Goal: Information Seeking & Learning: Learn about a topic

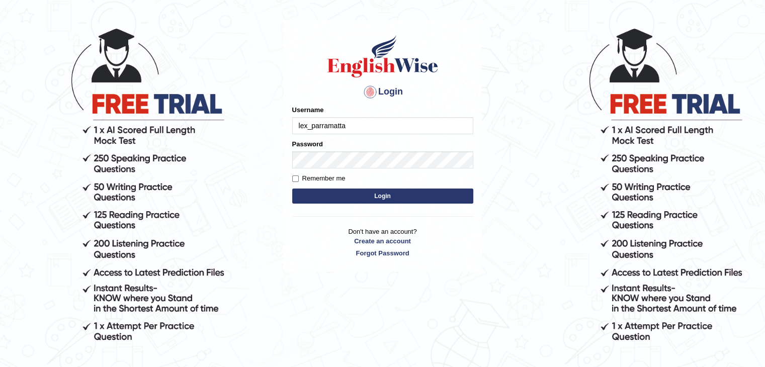
scroll to position [50, 0]
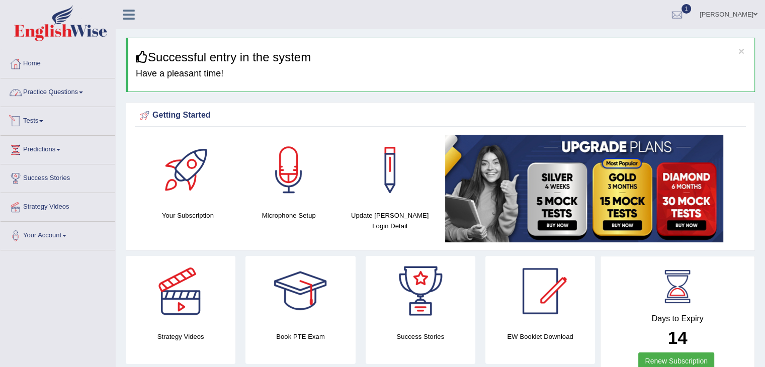
click at [76, 89] on link "Practice Questions" at bounding box center [58, 90] width 115 height 25
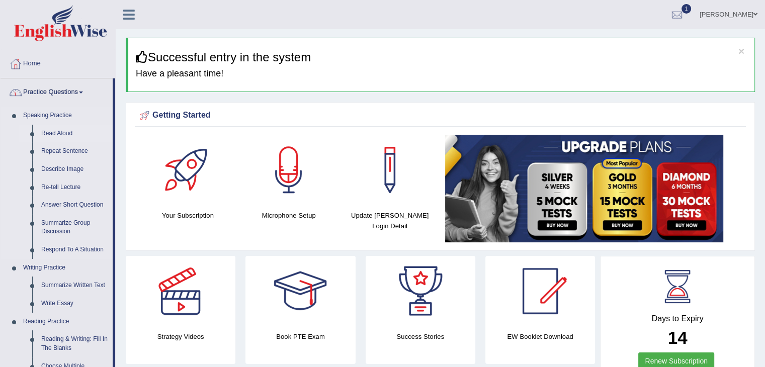
click at [64, 131] on link "Read Aloud" at bounding box center [75, 134] width 76 height 18
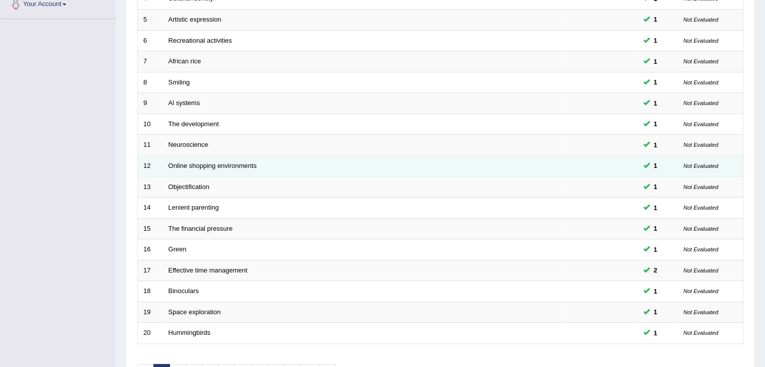
scroll to position [296, 0]
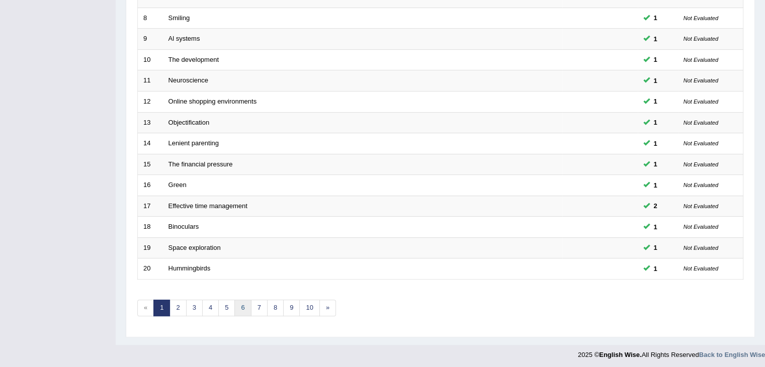
click at [236, 303] on link "6" at bounding box center [242, 308] width 17 height 17
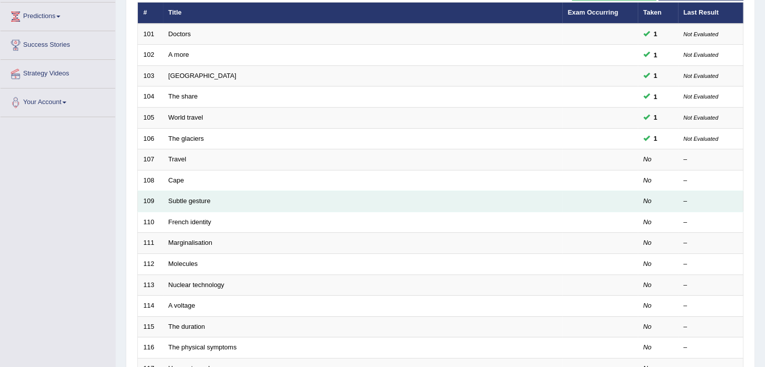
scroll to position [95, 0]
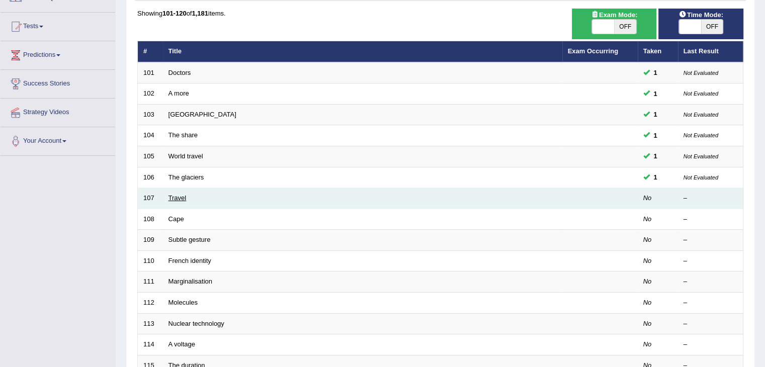
click at [176, 194] on link "Travel" at bounding box center [177, 198] width 18 height 8
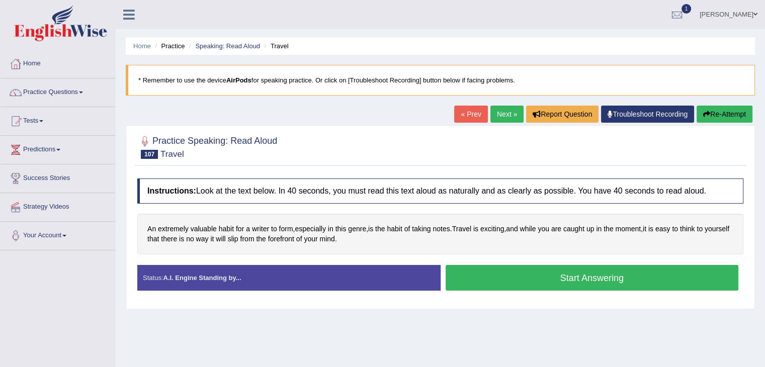
click at [481, 275] on button "Start Answering" at bounding box center [591, 278] width 293 height 26
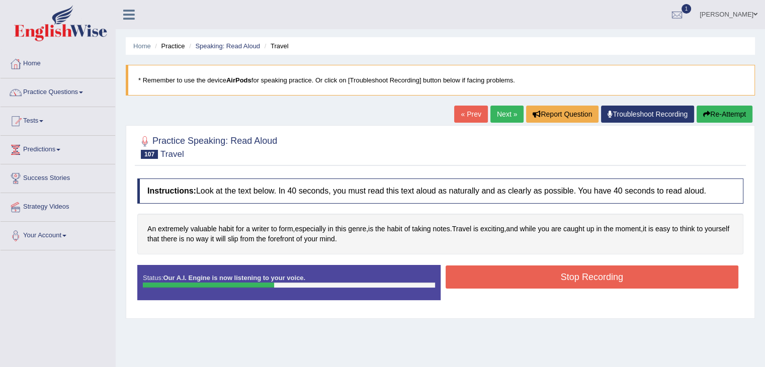
click at [481, 272] on button "Stop Recording" at bounding box center [591, 276] width 293 height 23
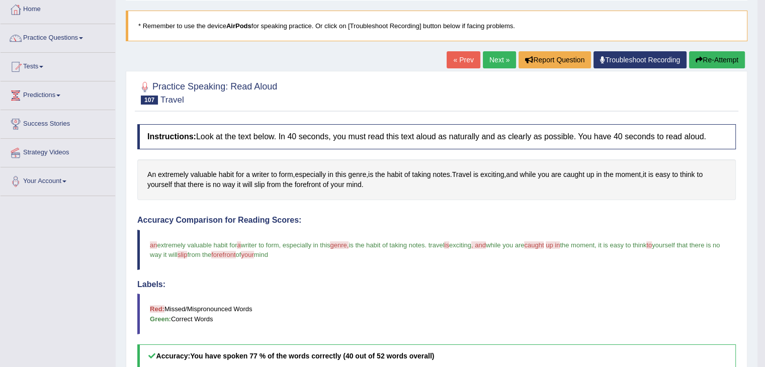
scroll to position [50, 0]
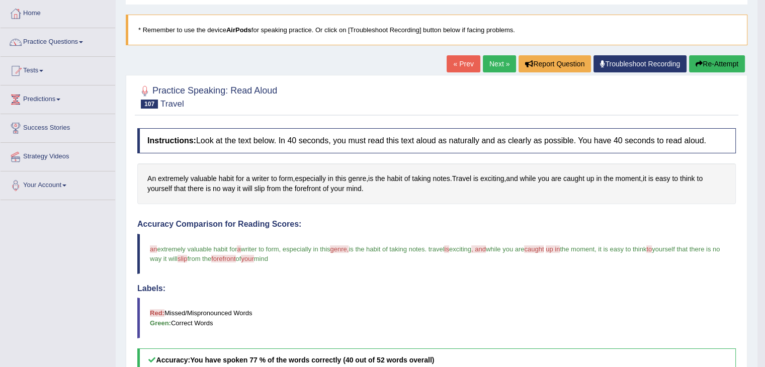
click at [499, 63] on link "Next »" at bounding box center [499, 63] width 33 height 17
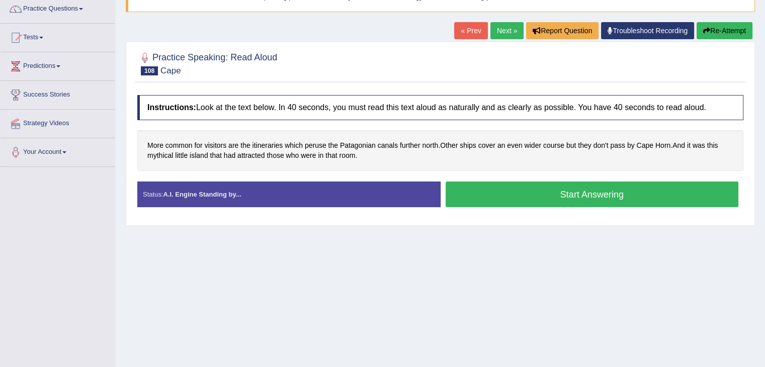
click at [463, 185] on button "Start Answering" at bounding box center [591, 194] width 293 height 26
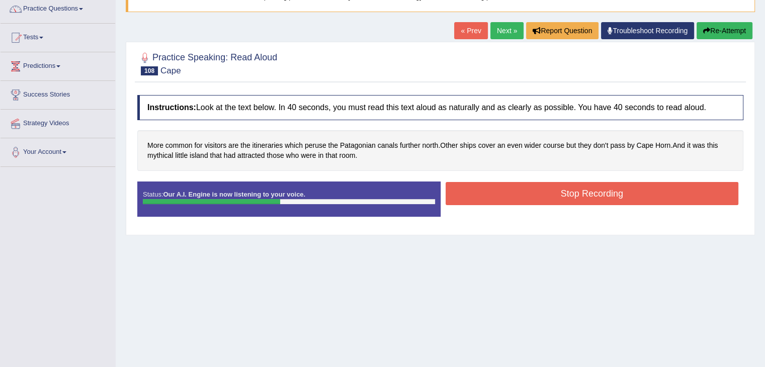
click at [469, 187] on button "Stop Recording" at bounding box center [591, 193] width 293 height 23
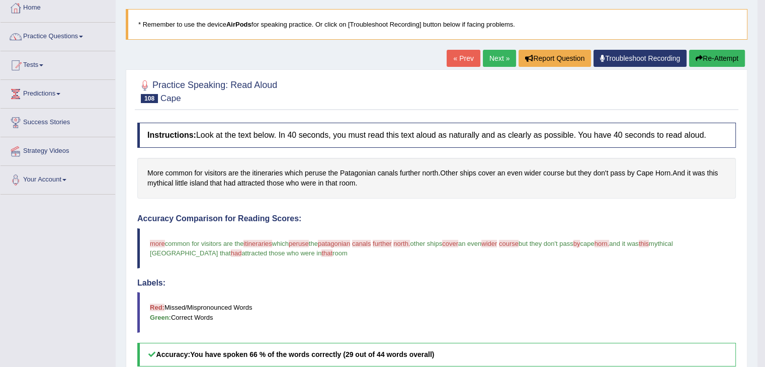
scroll to position [50, 0]
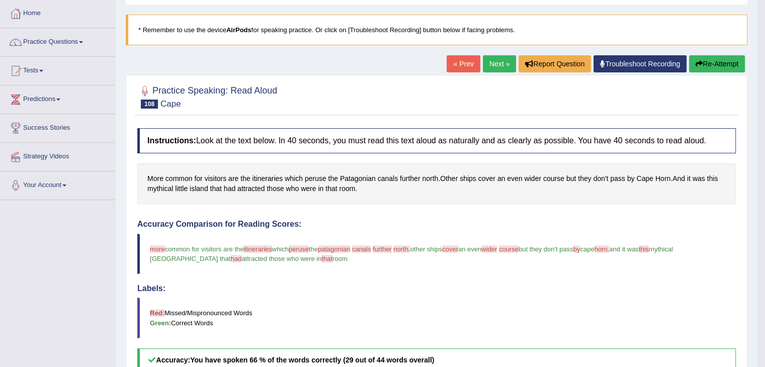
click at [495, 67] on link "Next »" at bounding box center [499, 63] width 33 height 17
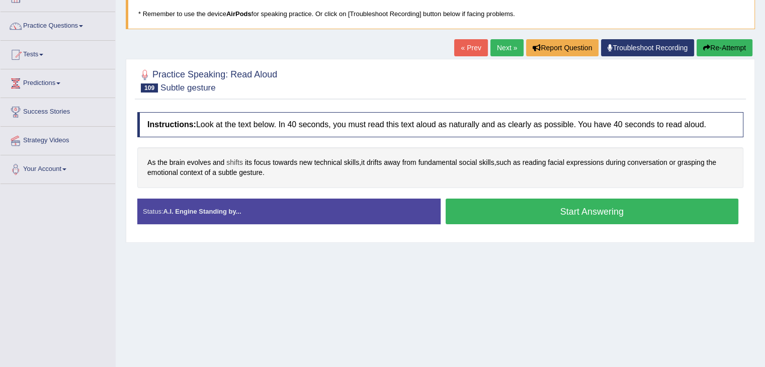
scroll to position [67, 0]
click at [490, 206] on button "Start Answering" at bounding box center [591, 211] width 293 height 26
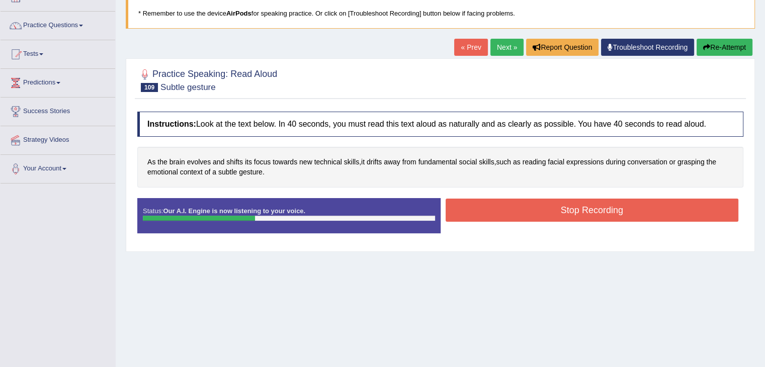
click at [471, 206] on button "Stop Recording" at bounding box center [591, 210] width 293 height 23
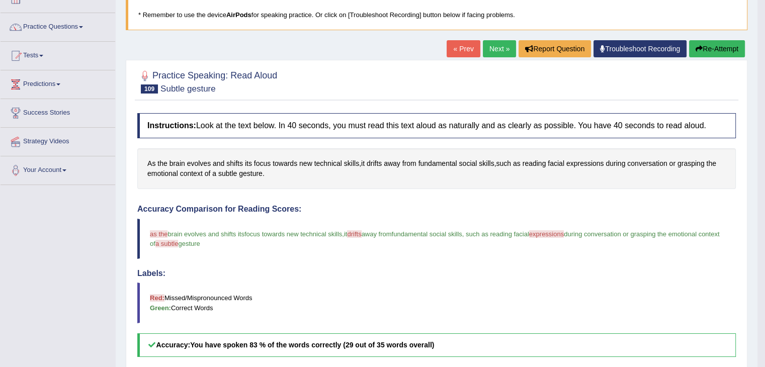
scroll to position [50, 0]
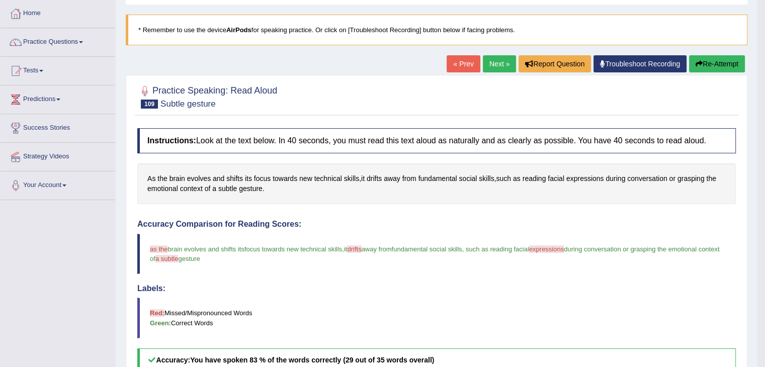
click at [497, 65] on link "Next »" at bounding box center [499, 63] width 33 height 17
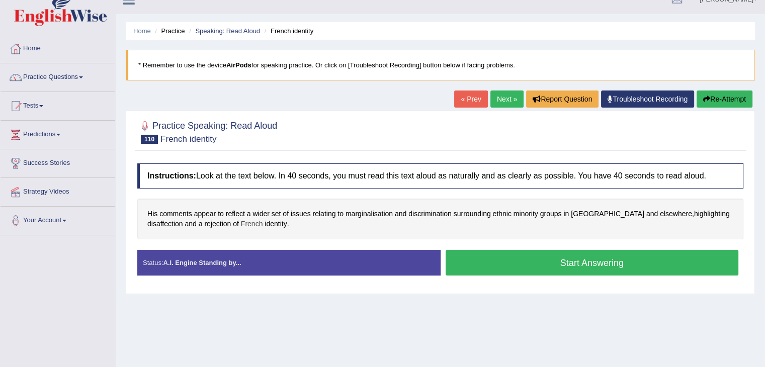
scroll to position [17, 0]
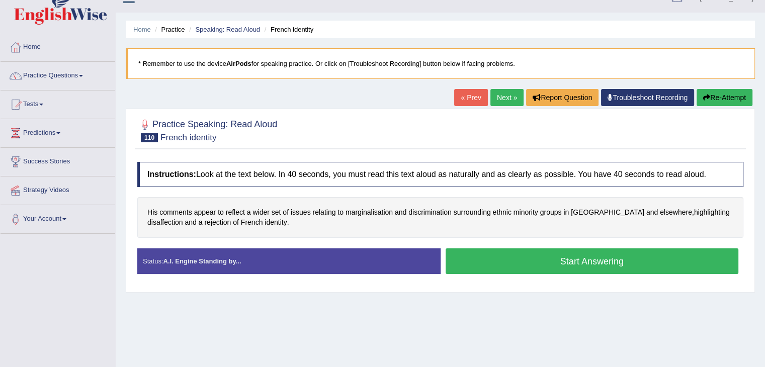
drag, startPoint x: 487, startPoint y: 255, endPoint x: 463, endPoint y: 254, distance: 24.2
click at [486, 255] on button "Start Answering" at bounding box center [591, 261] width 293 height 26
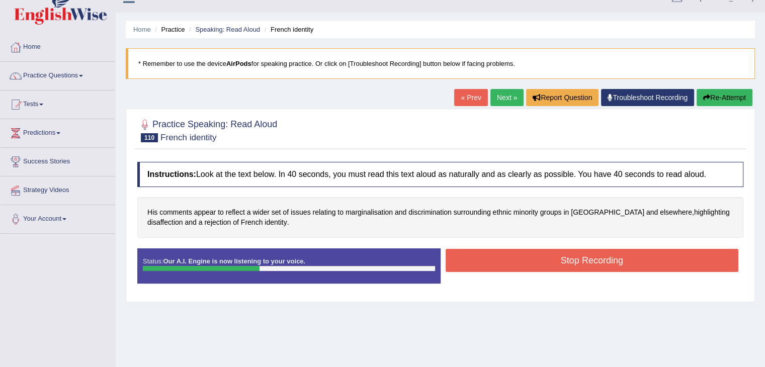
click at [495, 257] on button "Stop Recording" at bounding box center [591, 260] width 293 height 23
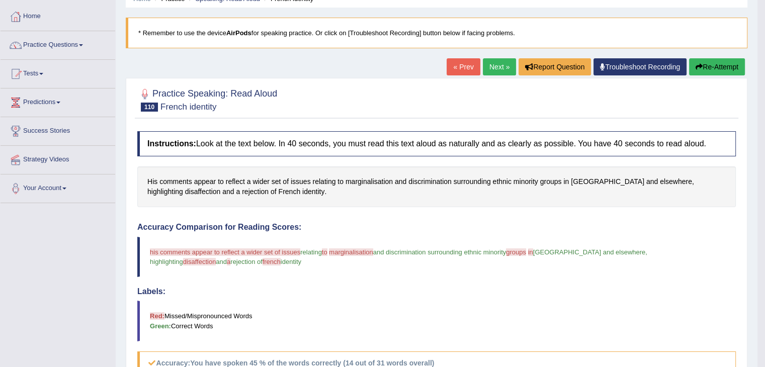
scroll to position [0, 0]
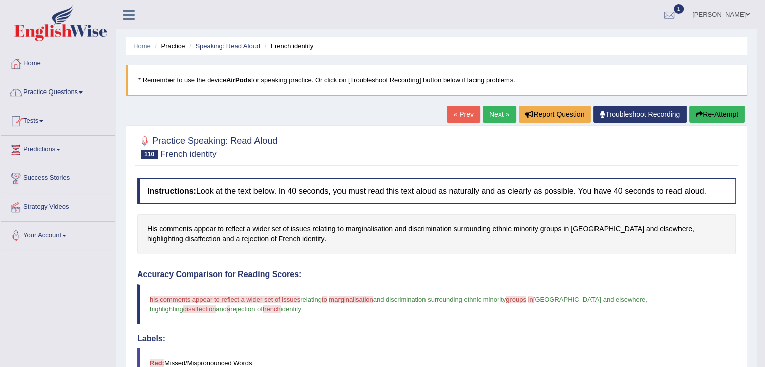
click at [496, 113] on link "Next »" at bounding box center [499, 114] width 33 height 17
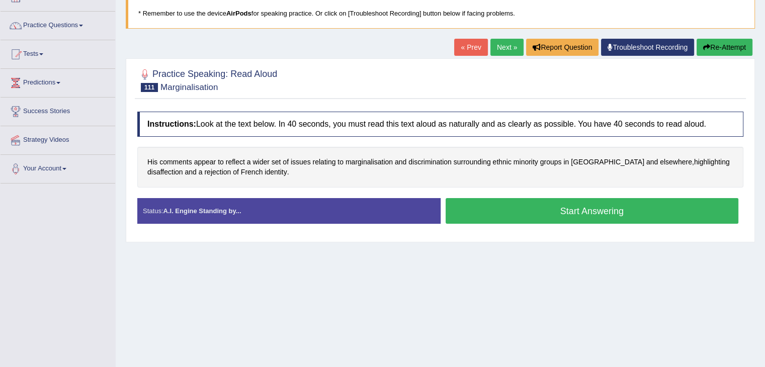
click at [490, 213] on button "Start Answering" at bounding box center [591, 211] width 293 height 26
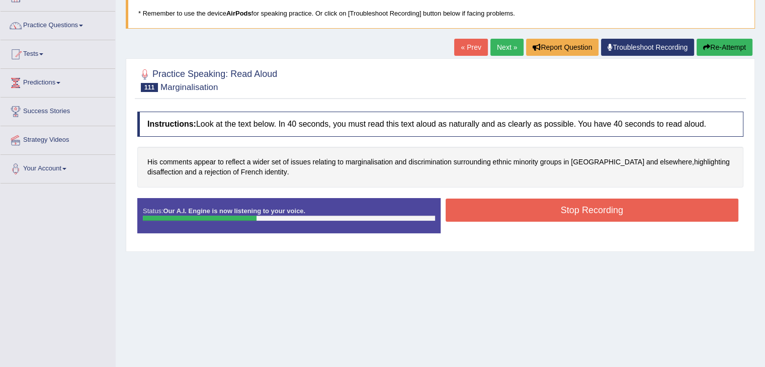
click at [560, 211] on button "Stop Recording" at bounding box center [591, 210] width 293 height 23
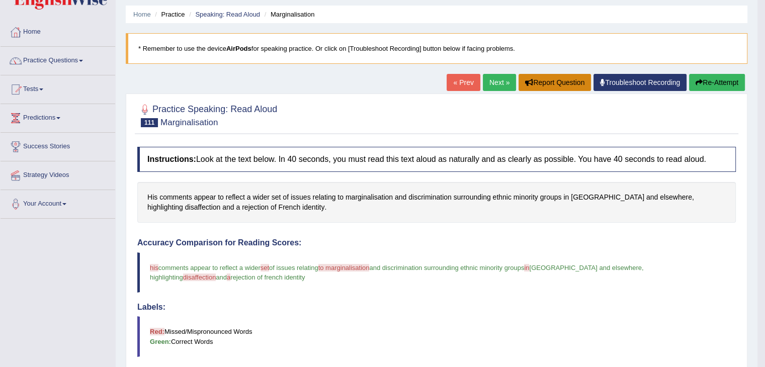
scroll to position [17, 0]
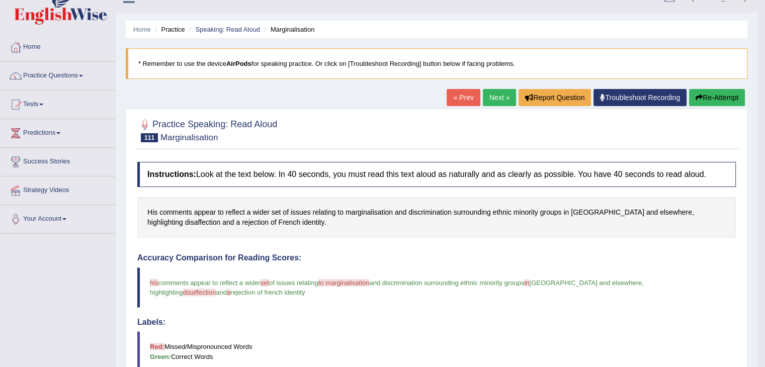
click at [499, 96] on link "Next »" at bounding box center [499, 97] width 33 height 17
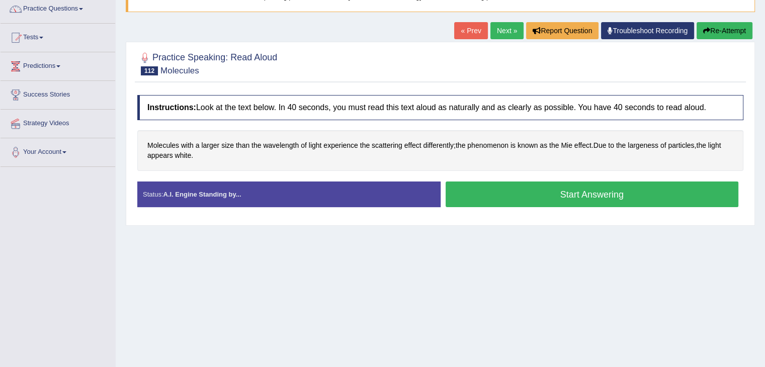
click at [527, 190] on button "Start Answering" at bounding box center [591, 194] width 293 height 26
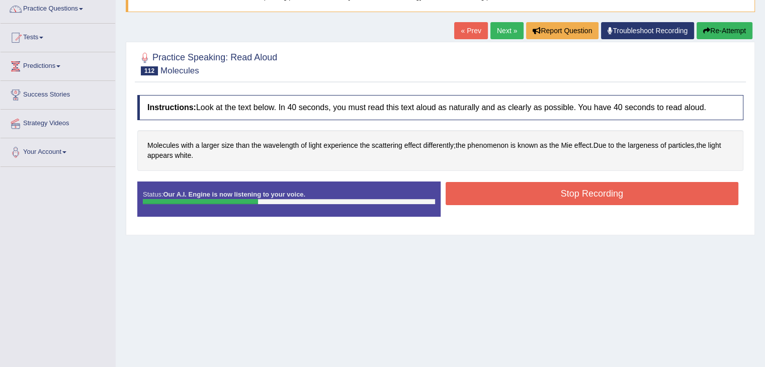
click at [492, 191] on button "Stop Recording" at bounding box center [591, 193] width 293 height 23
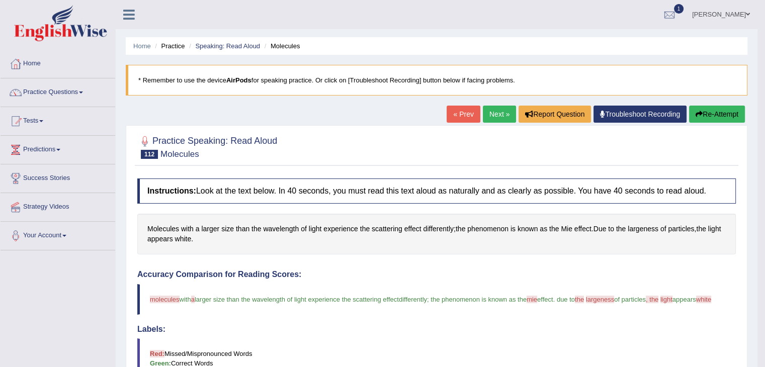
click at [494, 112] on link "Next »" at bounding box center [499, 114] width 33 height 17
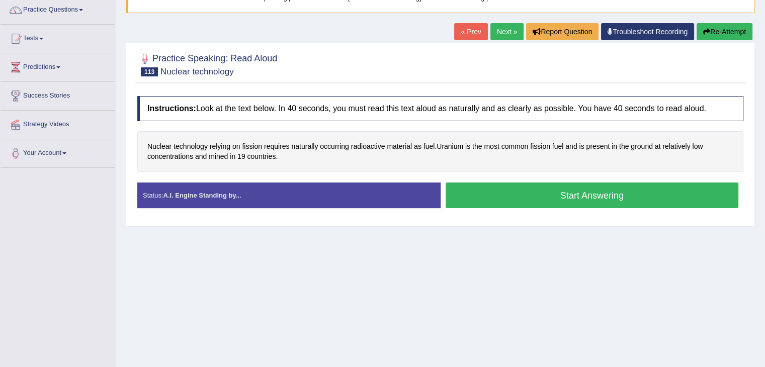
scroll to position [83, 0]
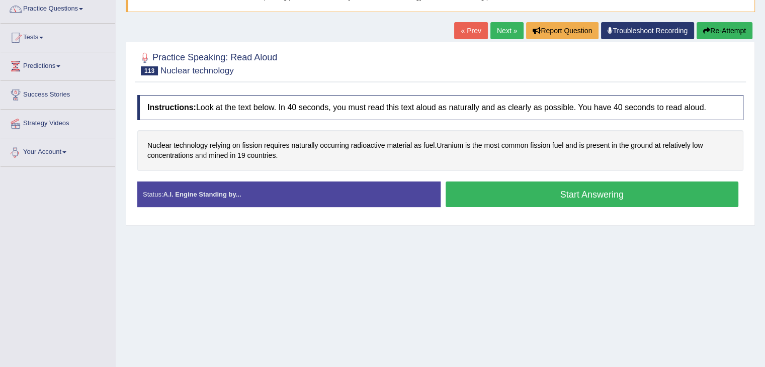
drag, startPoint x: 190, startPoint y: 145, endPoint x: 200, endPoint y: 151, distance: 11.9
click at [504, 188] on button "Start Answering" at bounding box center [591, 194] width 293 height 26
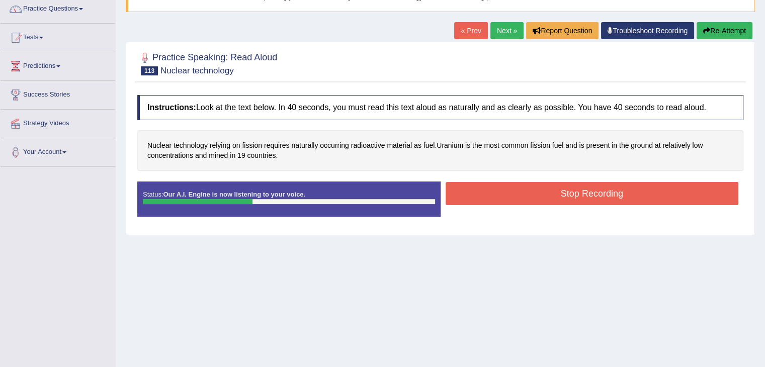
click at [519, 188] on button "Stop Recording" at bounding box center [591, 193] width 293 height 23
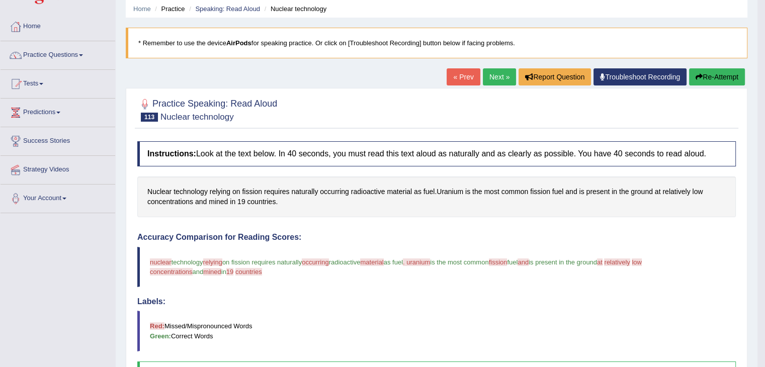
scroll to position [33, 0]
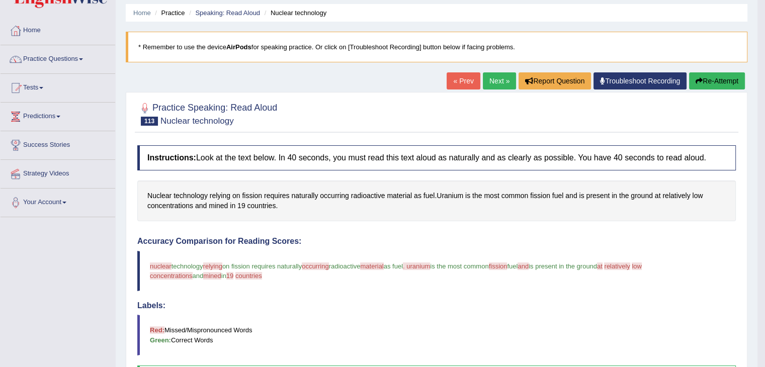
click at [492, 76] on link "Next »" at bounding box center [499, 80] width 33 height 17
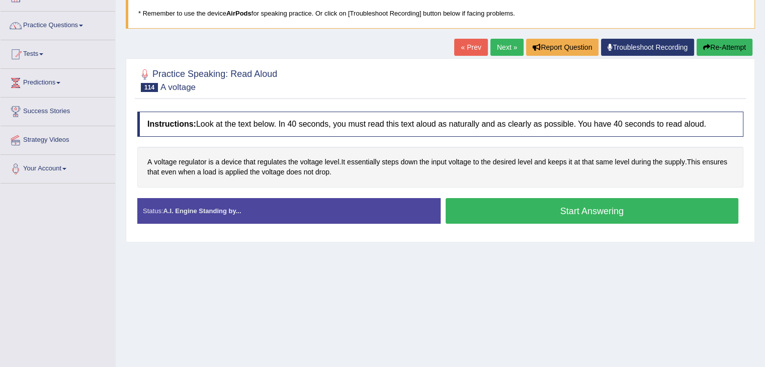
drag, startPoint x: 528, startPoint y: 218, endPoint x: 412, endPoint y: 198, distance: 118.4
click at [527, 216] on button "Start Answering" at bounding box center [591, 211] width 293 height 26
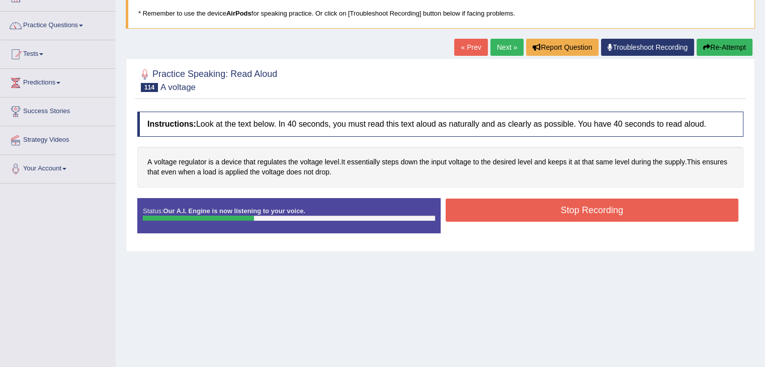
click at [512, 211] on button "Stop Recording" at bounding box center [591, 210] width 293 height 23
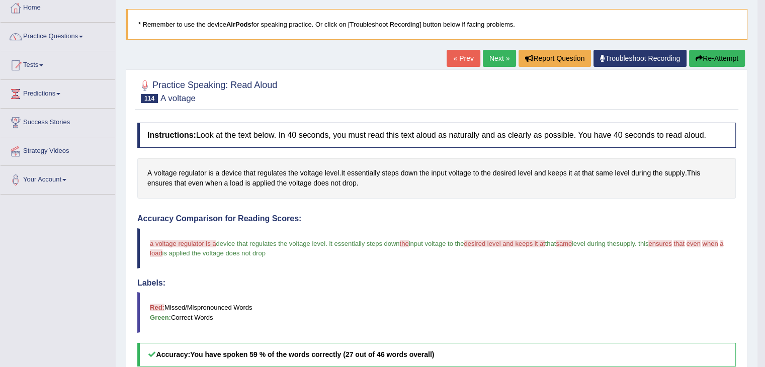
scroll to position [55, 0]
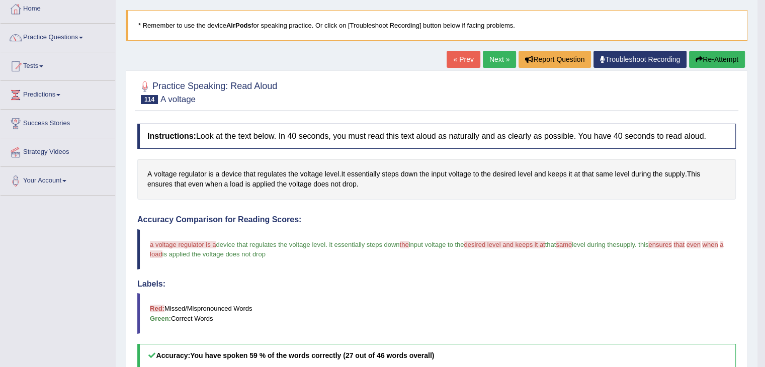
click at [497, 47] on div "Home Practice Speaking: Read Aloud A voltage * Remember to use the device AirPo…" at bounding box center [437, 261] width 642 height 632
click at [499, 54] on link "Next »" at bounding box center [499, 59] width 33 height 17
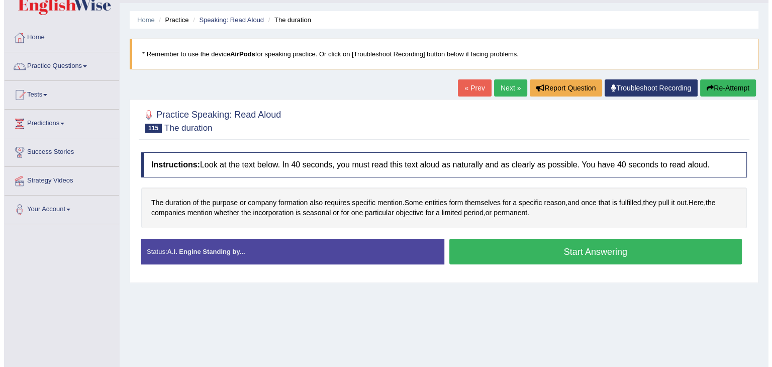
scroll to position [33, 0]
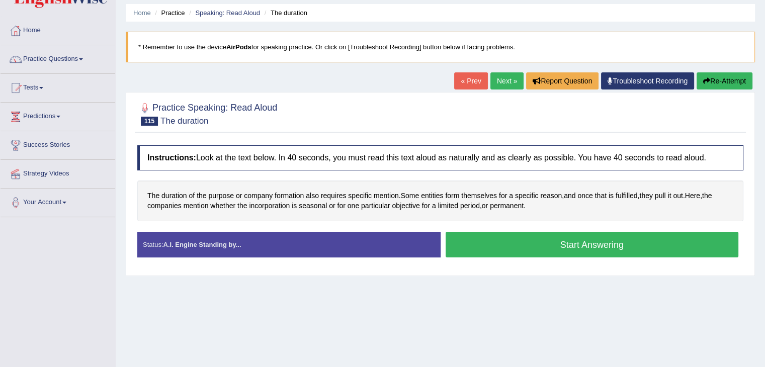
click at [527, 238] on button "Start Answering" at bounding box center [591, 245] width 293 height 26
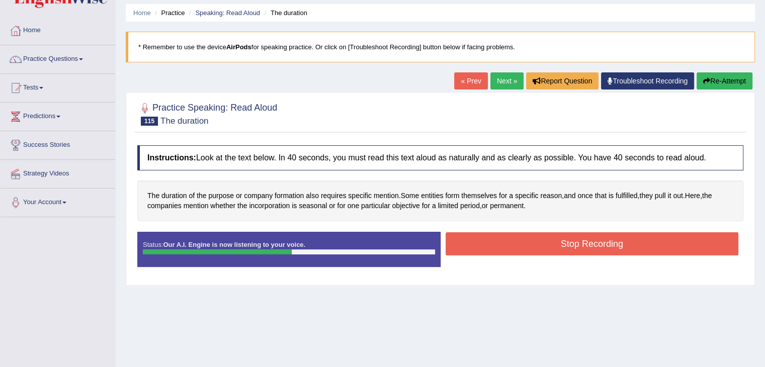
click at [525, 238] on button "Stop Recording" at bounding box center [591, 243] width 293 height 23
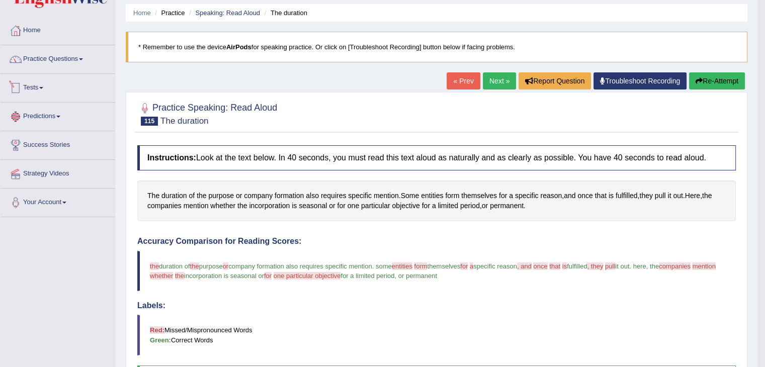
click at [80, 61] on link "Practice Questions" at bounding box center [58, 57] width 115 height 25
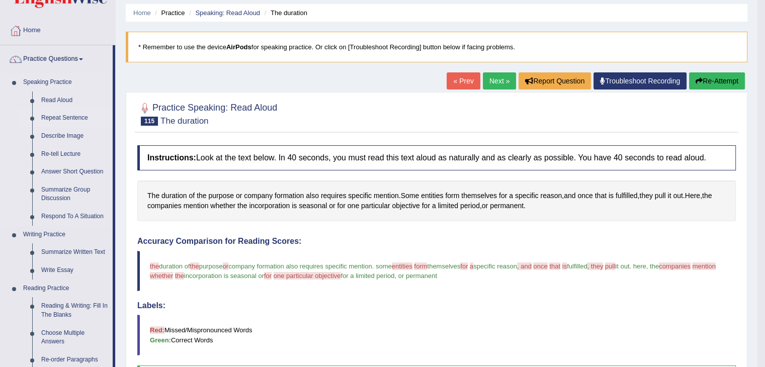
click at [58, 118] on link "Repeat Sentence" at bounding box center [75, 118] width 76 height 18
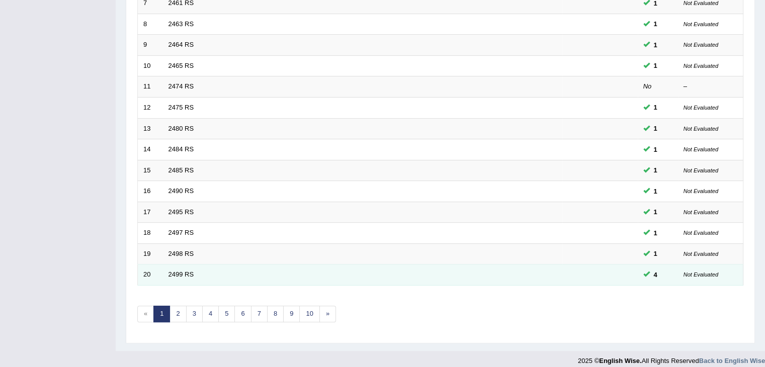
scroll to position [296, 0]
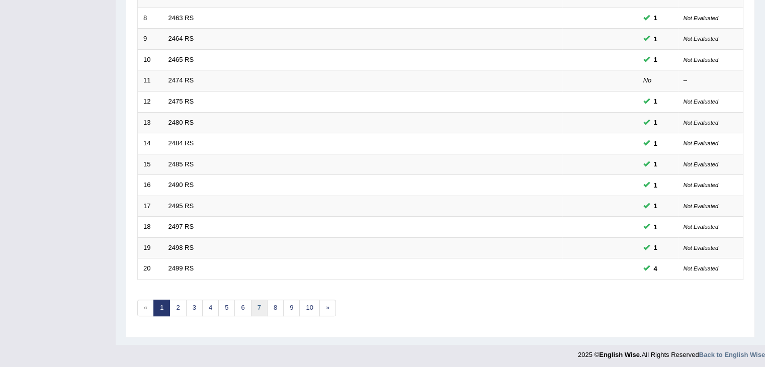
click at [259, 304] on link "7" at bounding box center [259, 308] width 17 height 17
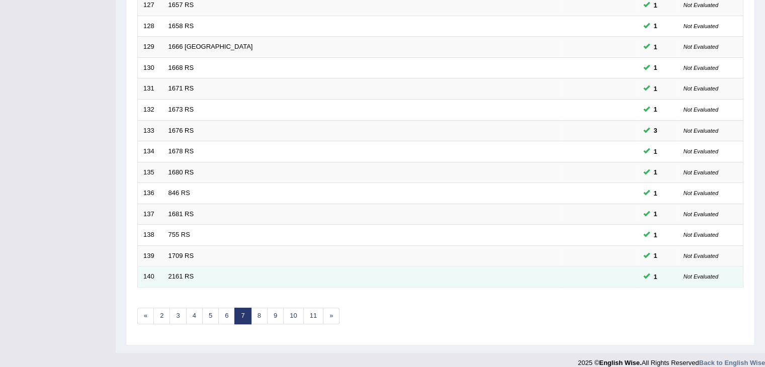
scroll to position [296, 0]
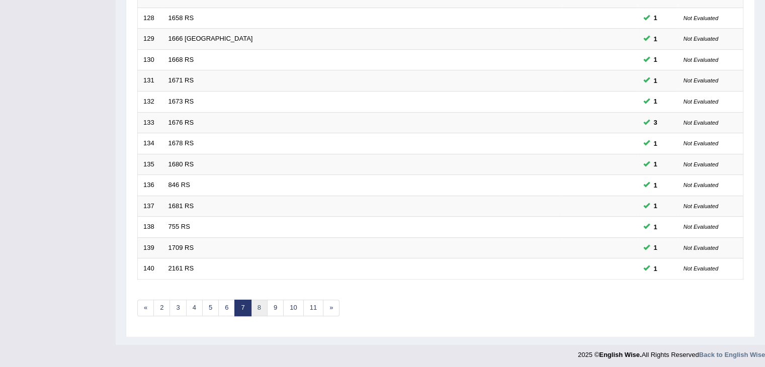
click at [260, 306] on link "8" at bounding box center [259, 308] width 17 height 17
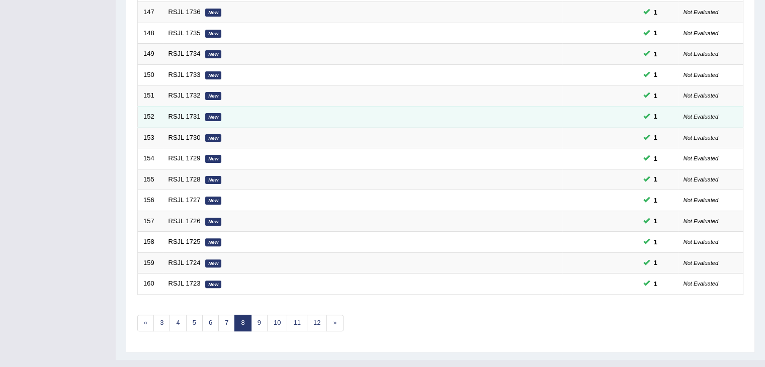
scroll to position [296, 0]
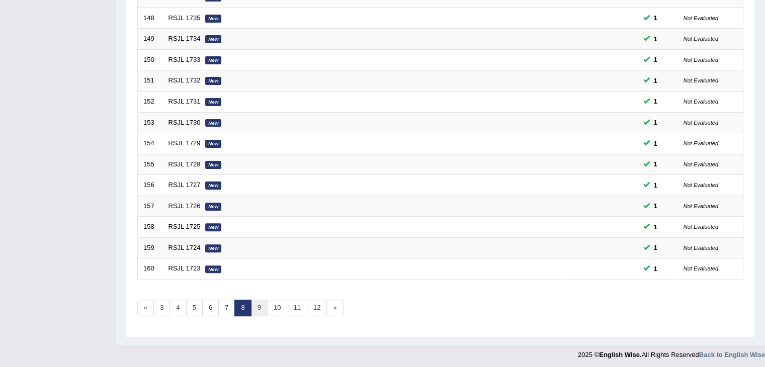
click at [255, 310] on link "9" at bounding box center [259, 308] width 17 height 17
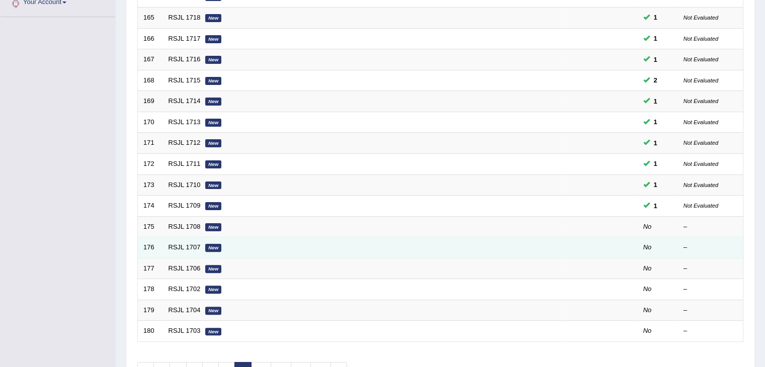
scroll to position [296, 0]
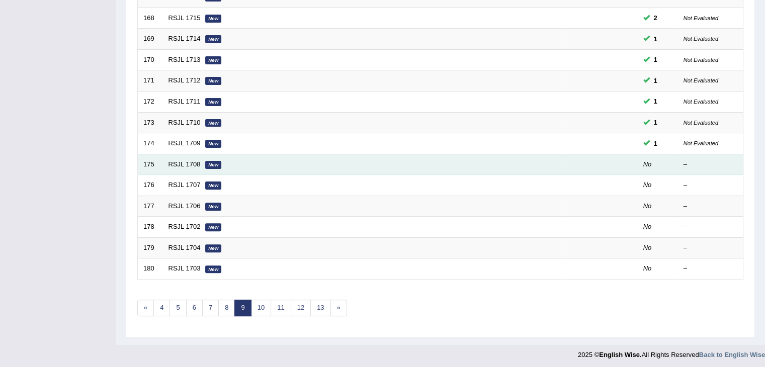
drag, startPoint x: 201, startPoint y: 162, endPoint x: 195, endPoint y: 166, distance: 7.9
click at [195, 166] on td "RSJL 1708 New" at bounding box center [362, 164] width 399 height 21
click at [193, 162] on link "RSJL 1708" at bounding box center [184, 164] width 32 height 8
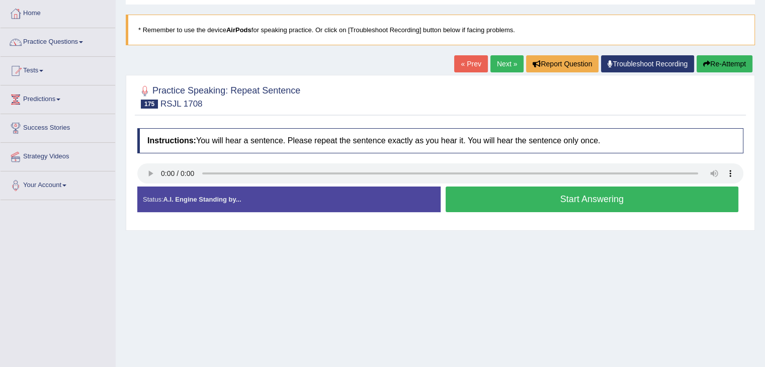
click at [556, 202] on button "Start Answering" at bounding box center [591, 200] width 293 height 26
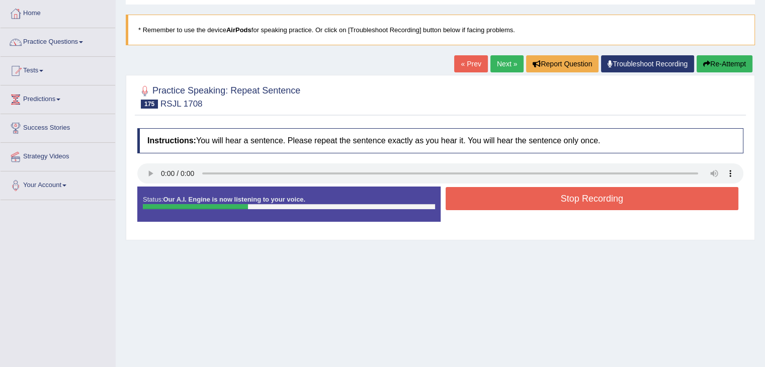
click at [556, 202] on button "Stop Recording" at bounding box center [591, 198] width 293 height 23
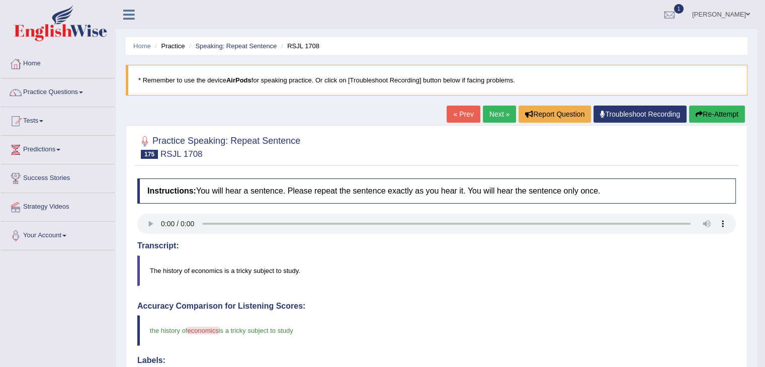
drag, startPoint x: 478, startPoint y: 303, endPoint x: 477, endPoint y: 294, distance: 8.6
click at [478, 302] on h4 "Accuracy Comparison for Listening Scores:" at bounding box center [436, 306] width 598 height 9
click at [483, 115] on link "Next »" at bounding box center [499, 114] width 33 height 17
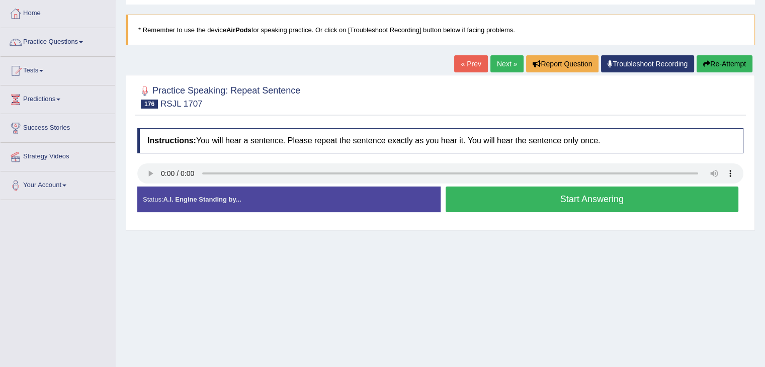
click at [544, 200] on button "Start Answering" at bounding box center [591, 200] width 293 height 26
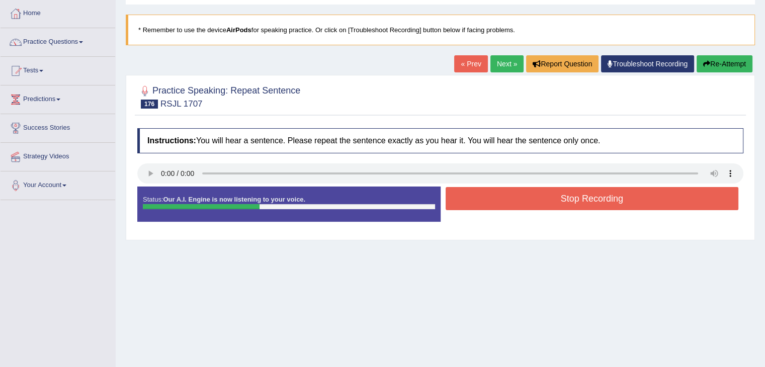
click at [545, 200] on button "Stop Recording" at bounding box center [591, 198] width 293 height 23
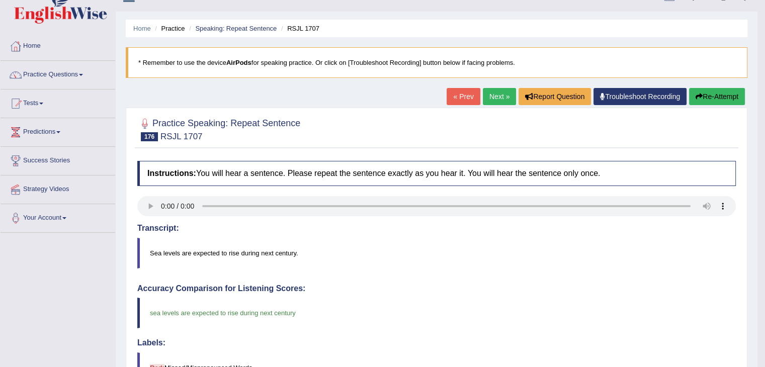
scroll to position [17, 0]
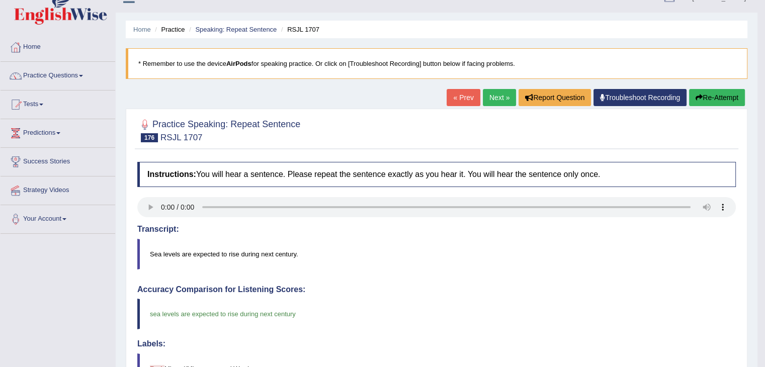
click at [501, 98] on link "Next »" at bounding box center [499, 97] width 33 height 17
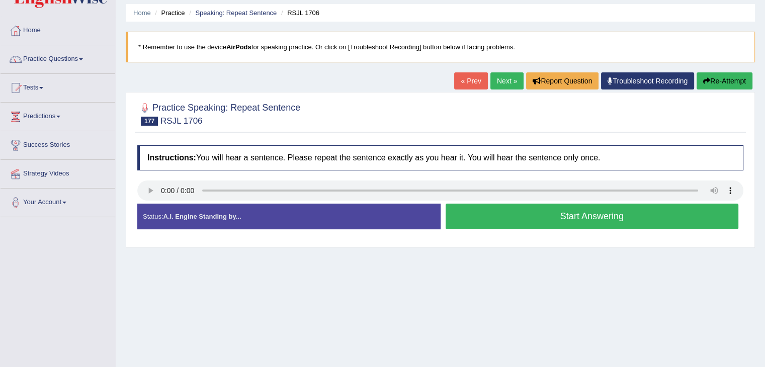
click at [538, 223] on button "Start Answering" at bounding box center [591, 217] width 293 height 26
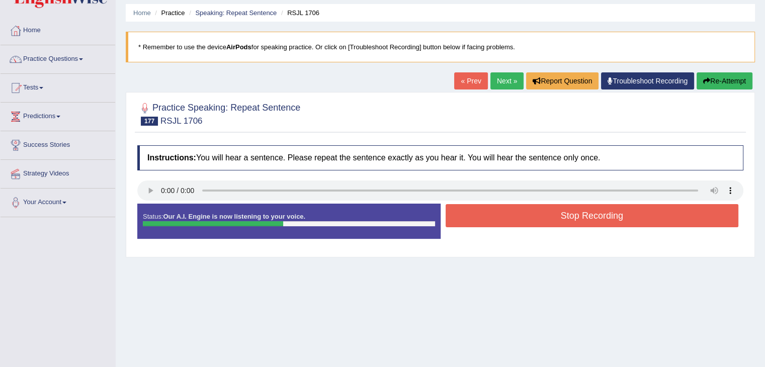
click at [553, 215] on button "Stop Recording" at bounding box center [591, 215] width 293 height 23
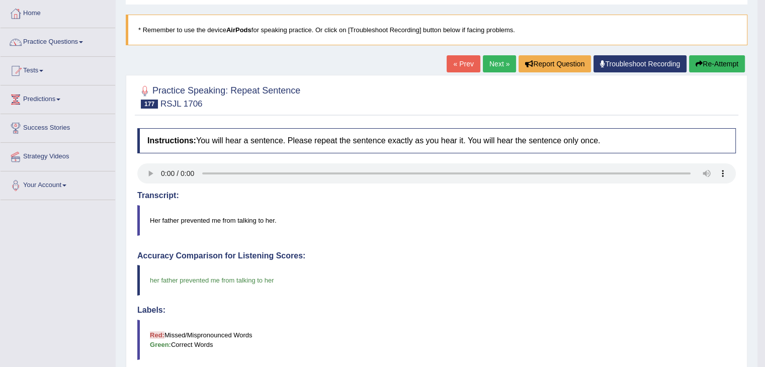
scroll to position [50, 0]
click at [489, 53] on div "Home Practice Speaking: Repeat Sentence RSJL 1706 * Remember to use the device …" at bounding box center [437, 277] width 642 height 655
click at [492, 64] on link "Next »" at bounding box center [499, 63] width 33 height 17
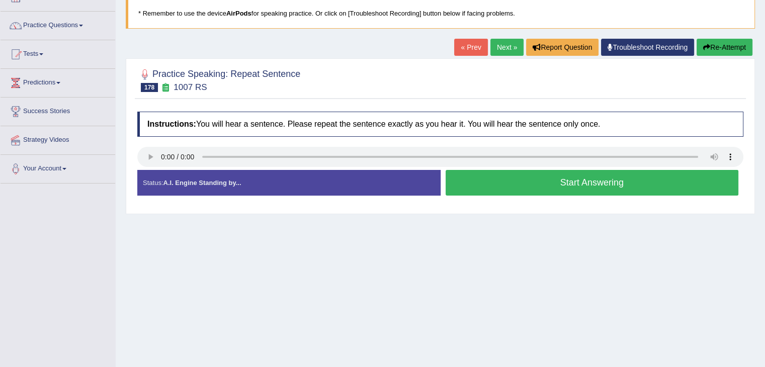
click at [487, 177] on button "Start Answering" at bounding box center [591, 183] width 293 height 26
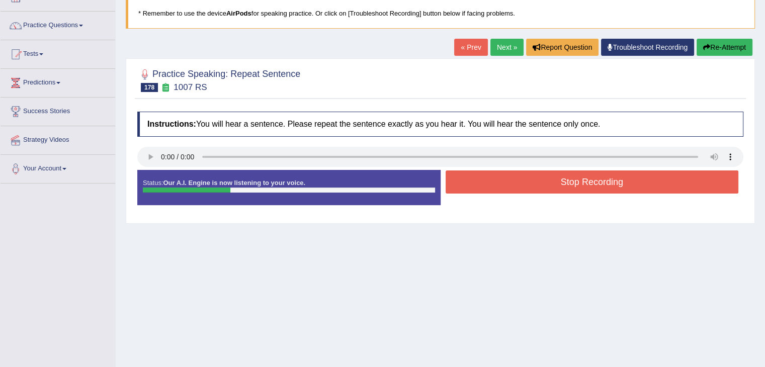
drag, startPoint x: 499, startPoint y: 177, endPoint x: 515, endPoint y: 175, distance: 16.2
click at [506, 177] on button "Stop Recording" at bounding box center [591, 181] width 293 height 23
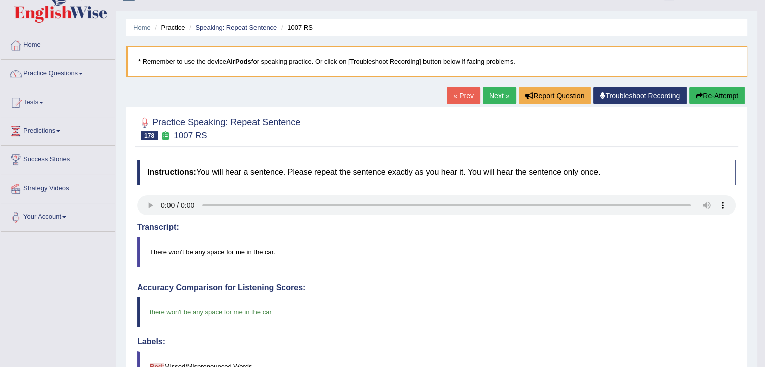
scroll to position [17, 0]
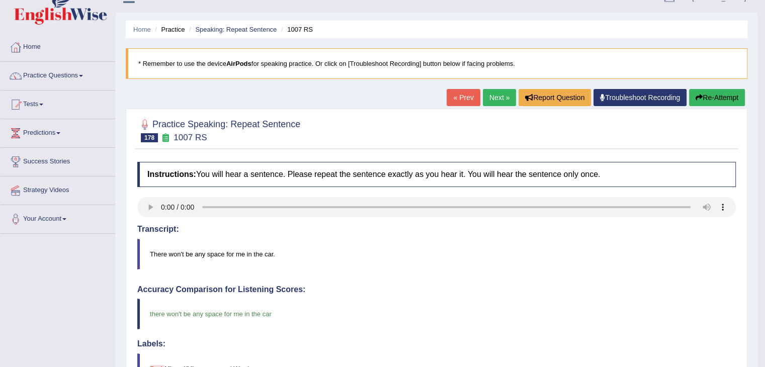
click at [495, 95] on link "Next »" at bounding box center [499, 97] width 33 height 17
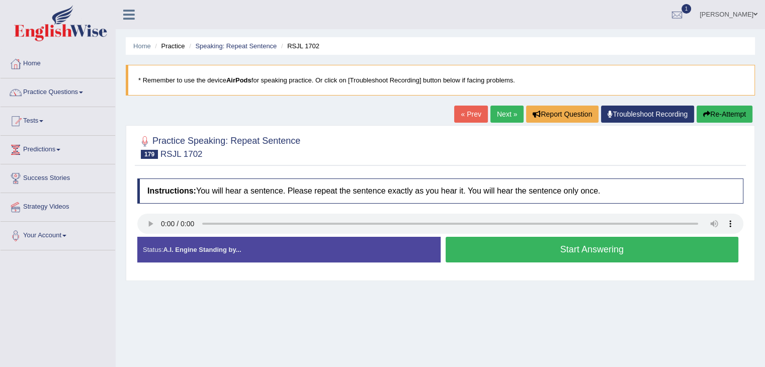
click at [548, 246] on button "Start Answering" at bounding box center [591, 250] width 293 height 26
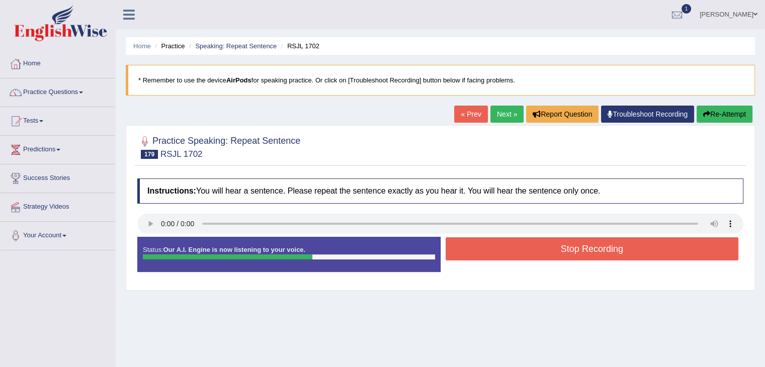
click at [550, 250] on button "Stop Recording" at bounding box center [591, 248] width 293 height 23
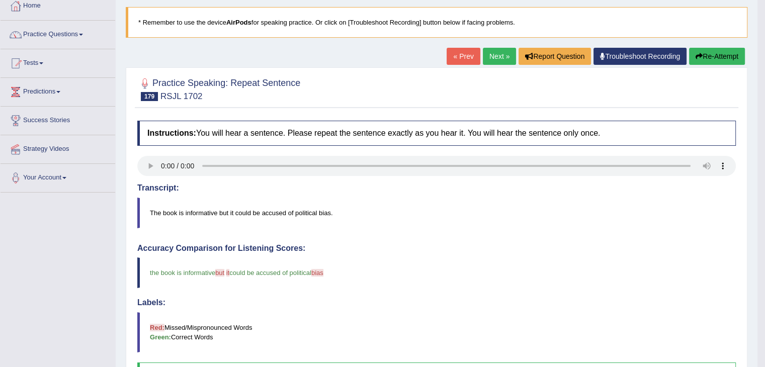
scroll to position [33, 0]
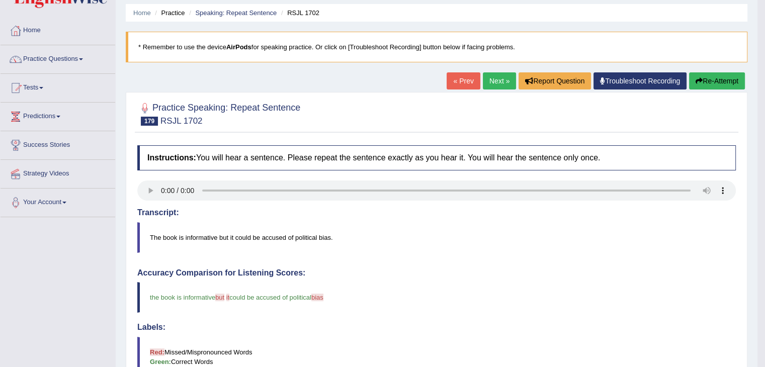
drag, startPoint x: 485, startPoint y: 78, endPoint x: 491, endPoint y: 85, distance: 8.6
click at [486, 78] on link "Next »" at bounding box center [499, 80] width 33 height 17
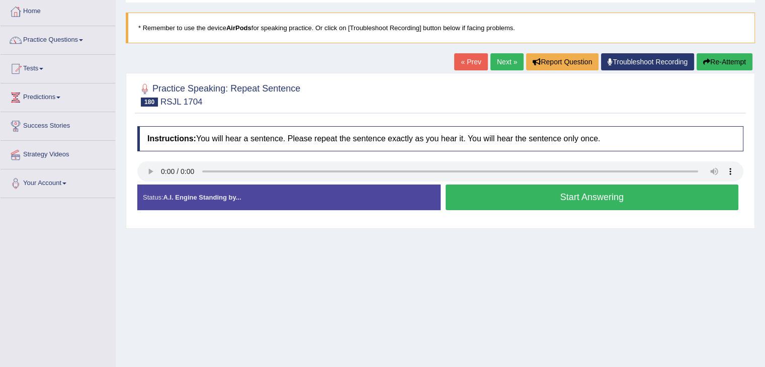
scroll to position [83, 0]
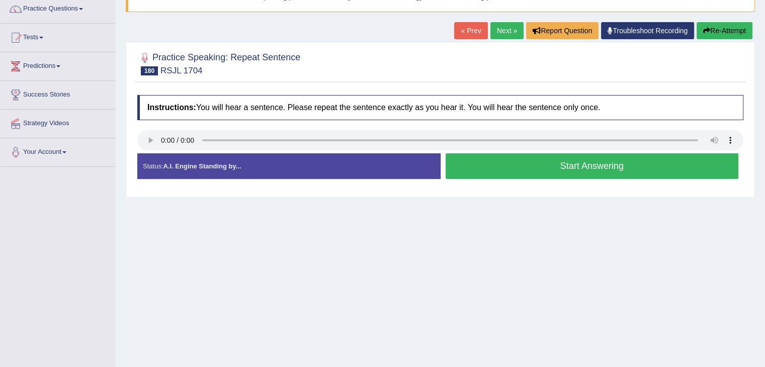
click at [568, 167] on button "Start Answering" at bounding box center [591, 166] width 293 height 26
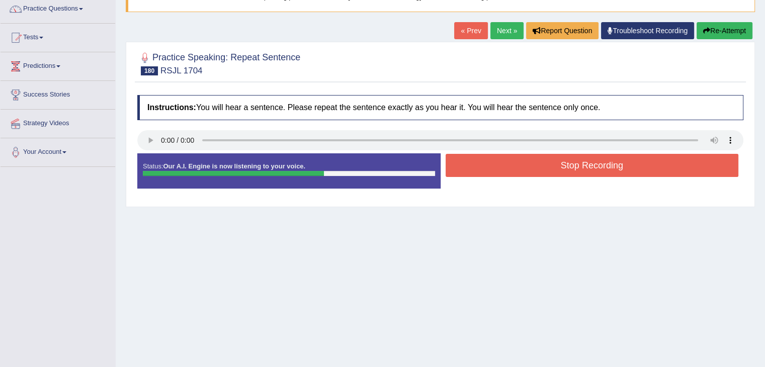
click at [568, 167] on button "Stop Recording" at bounding box center [591, 165] width 293 height 23
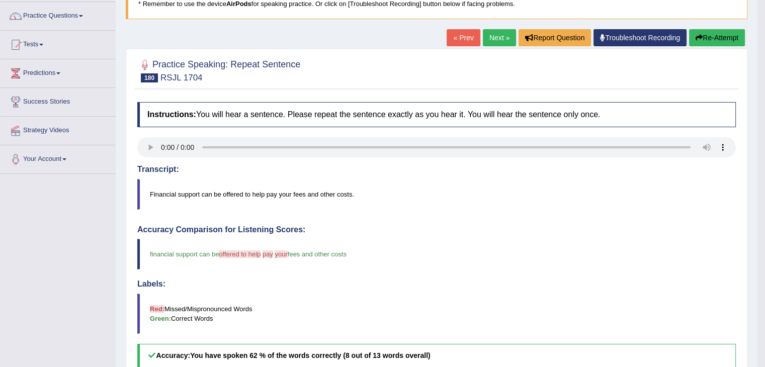
scroll to position [67, 0]
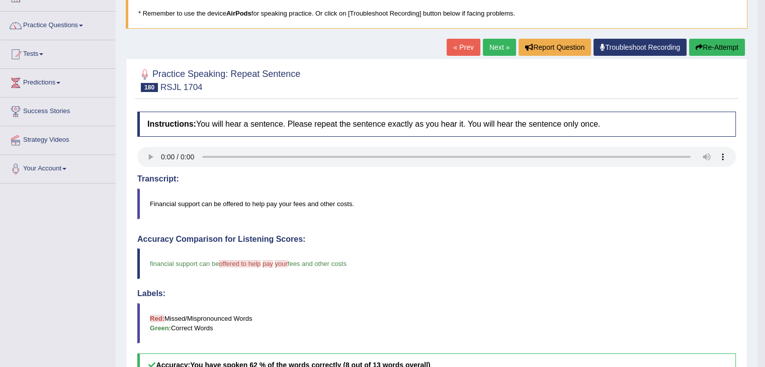
click at [491, 47] on link "Next »" at bounding box center [499, 47] width 33 height 17
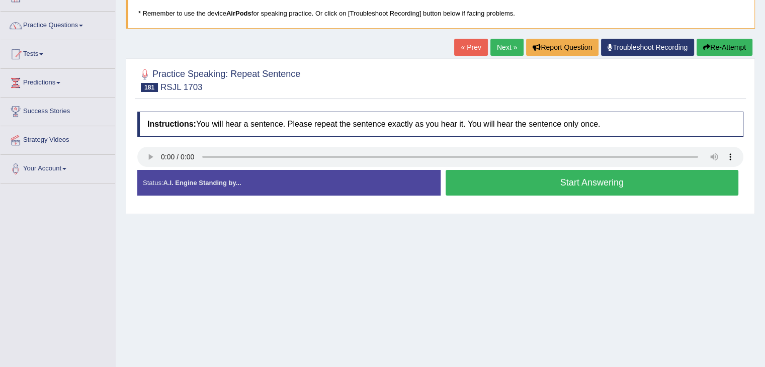
click at [503, 187] on button "Start Answering" at bounding box center [591, 183] width 293 height 26
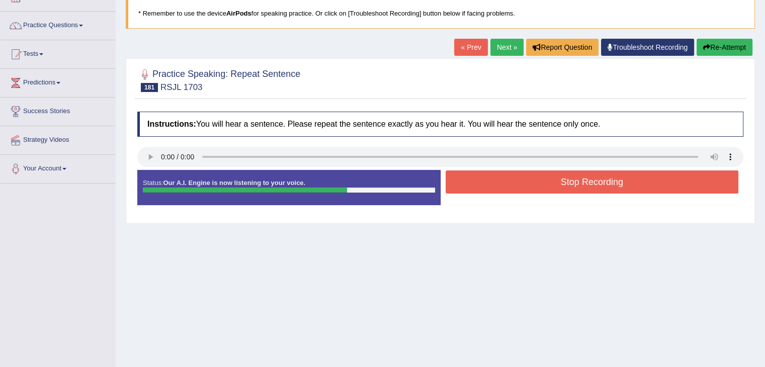
click at [523, 179] on button "Stop Recording" at bounding box center [591, 181] width 293 height 23
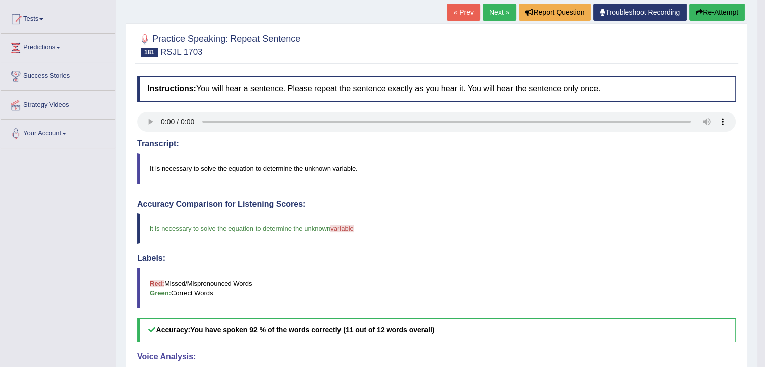
scroll to position [101, 0]
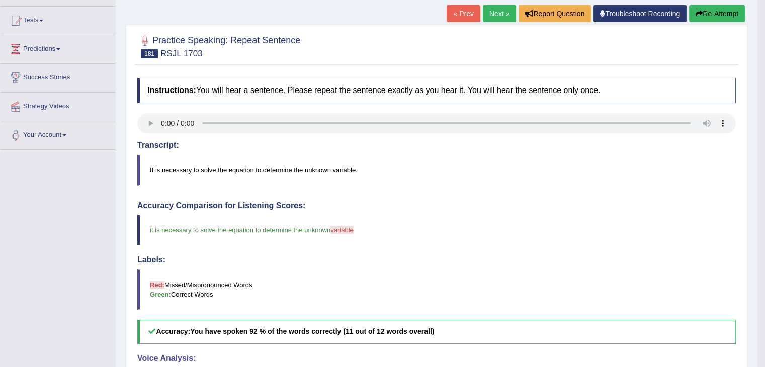
click at [502, 10] on link "Next »" at bounding box center [499, 13] width 33 height 17
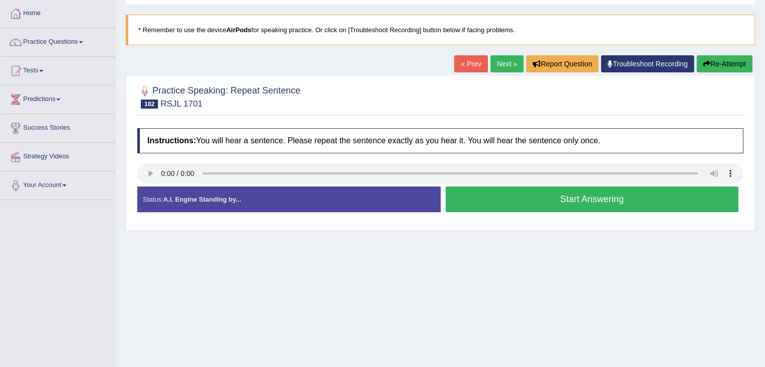
click at [473, 200] on button "Start Answering" at bounding box center [591, 200] width 293 height 26
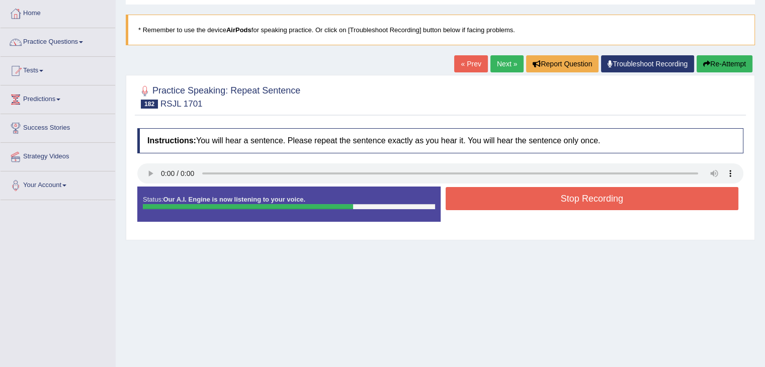
click at [475, 200] on button "Stop Recording" at bounding box center [591, 198] width 293 height 23
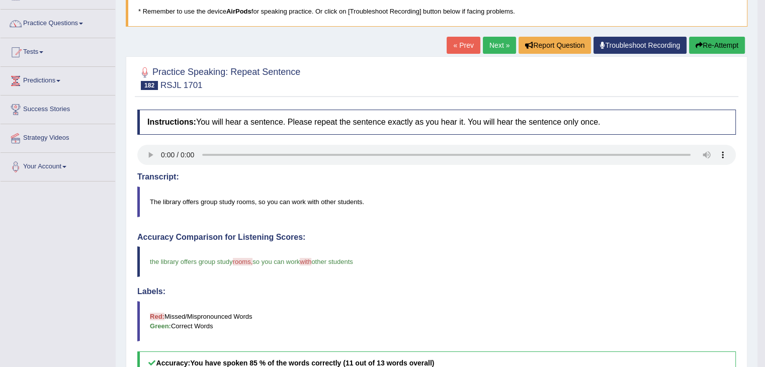
scroll to position [50, 0]
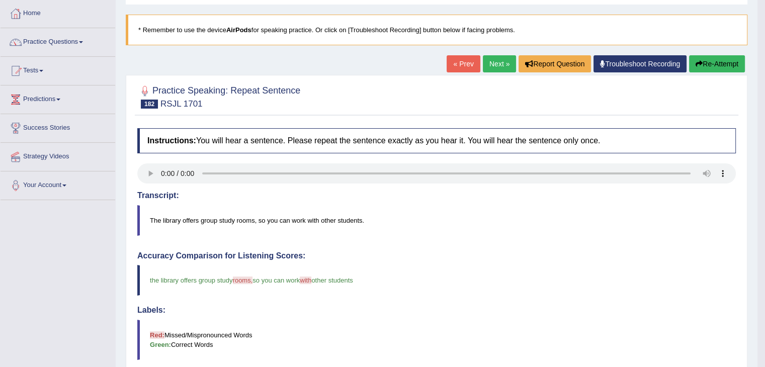
click at [495, 64] on link "Next »" at bounding box center [499, 63] width 33 height 17
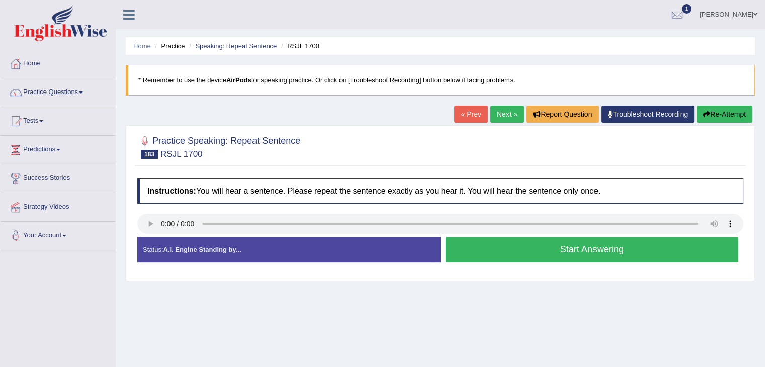
click at [527, 247] on button "Start Answering" at bounding box center [591, 250] width 293 height 26
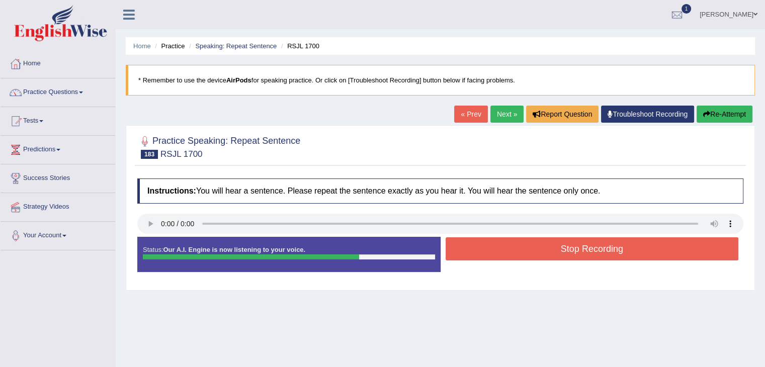
click at [529, 246] on button "Stop Recording" at bounding box center [591, 248] width 293 height 23
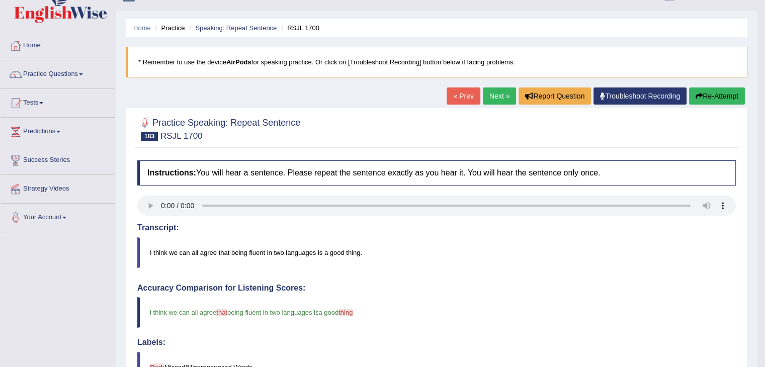
scroll to position [17, 0]
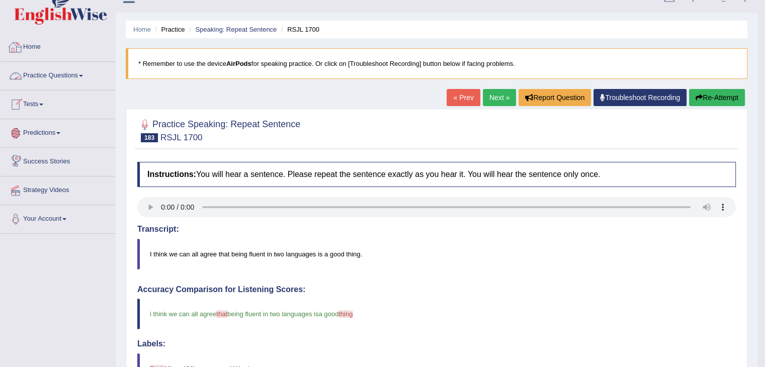
click at [77, 76] on link "Practice Questions" at bounding box center [58, 74] width 115 height 25
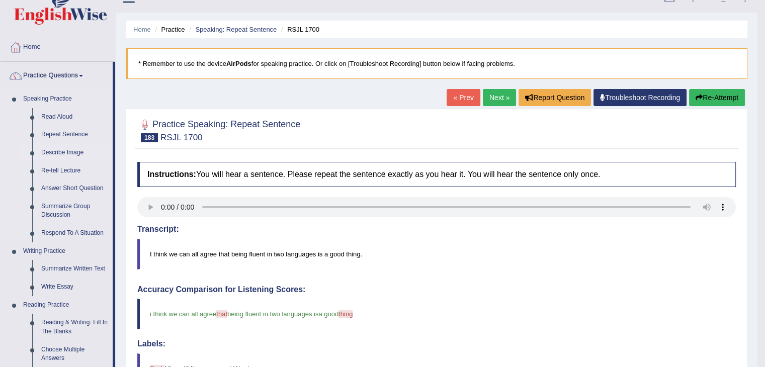
click at [49, 151] on link "Describe Image" at bounding box center [75, 153] width 76 height 18
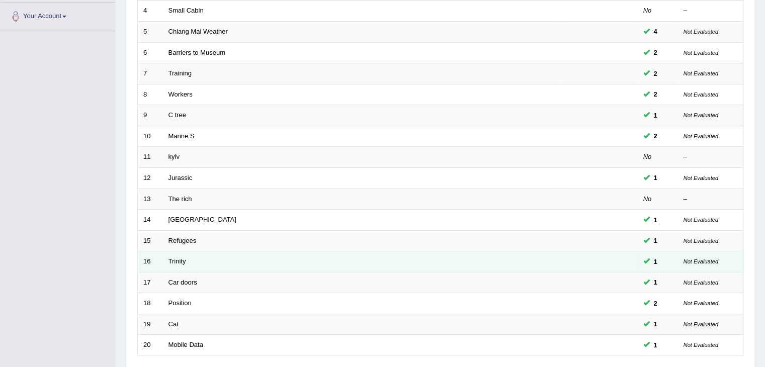
scroll to position [296, 0]
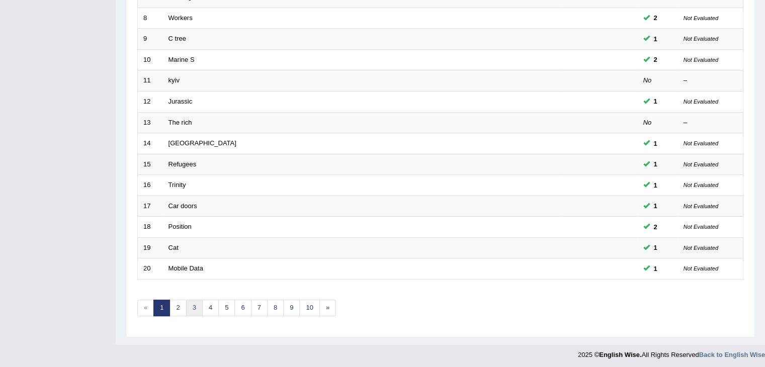
click at [195, 300] on link "3" at bounding box center [194, 308] width 17 height 17
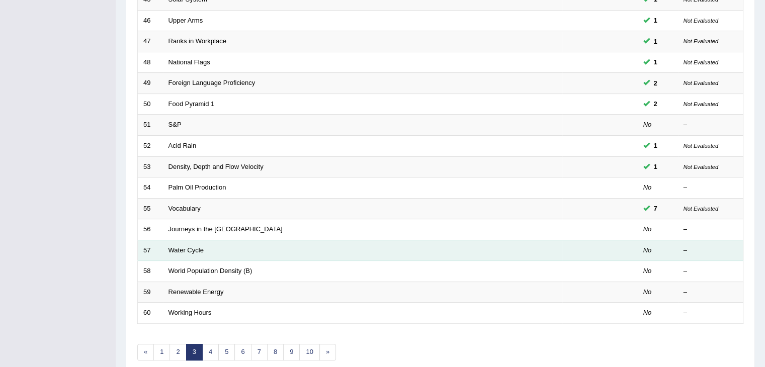
scroll to position [296, 0]
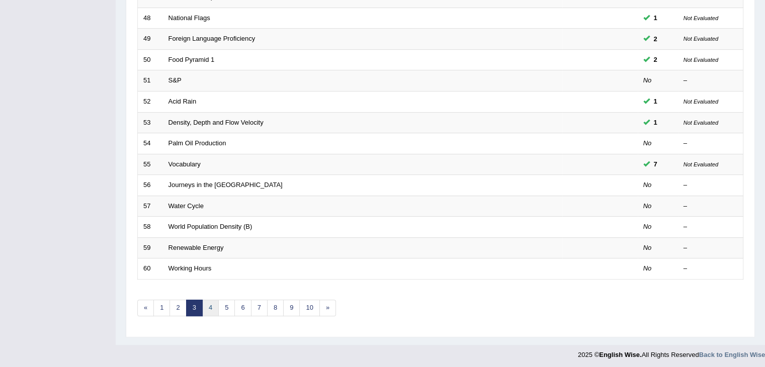
click at [209, 308] on link "4" at bounding box center [210, 308] width 17 height 17
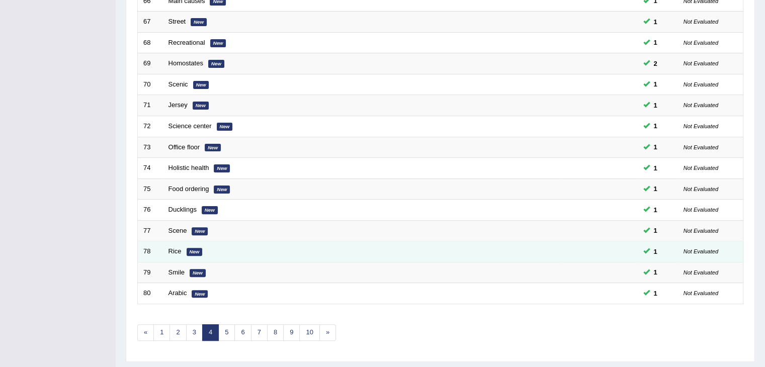
scroll to position [296, 0]
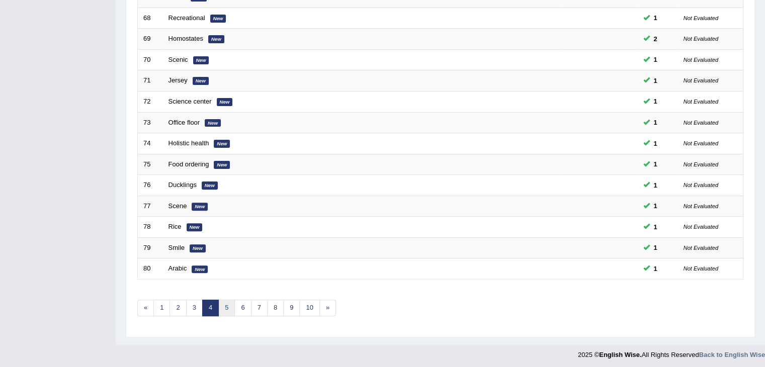
click at [225, 311] on link "5" at bounding box center [226, 308] width 17 height 17
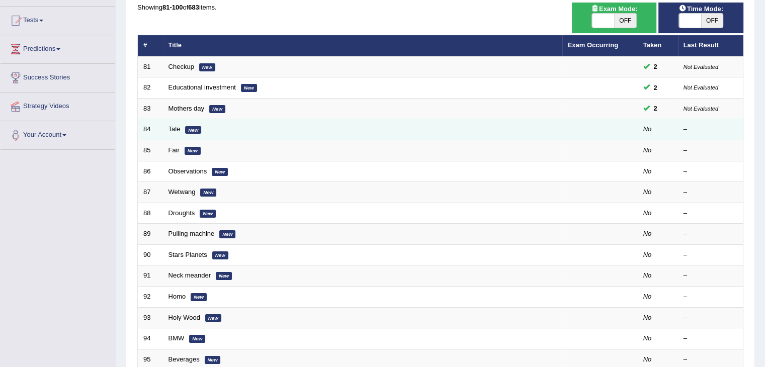
click at [165, 133] on td "Tale New" at bounding box center [362, 129] width 399 height 21
click at [172, 127] on link "Tale" at bounding box center [174, 129] width 12 height 8
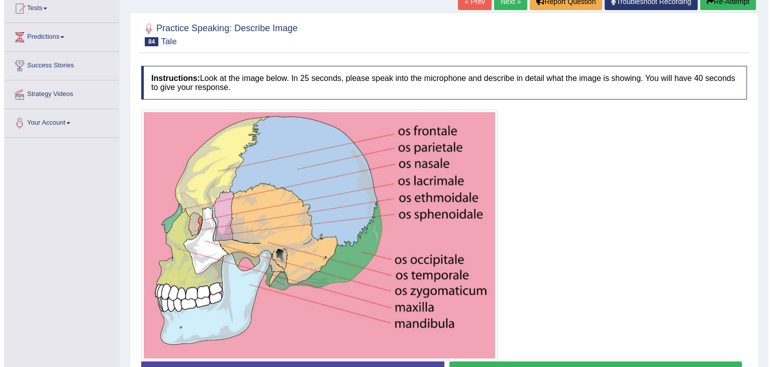
scroll to position [183, 0]
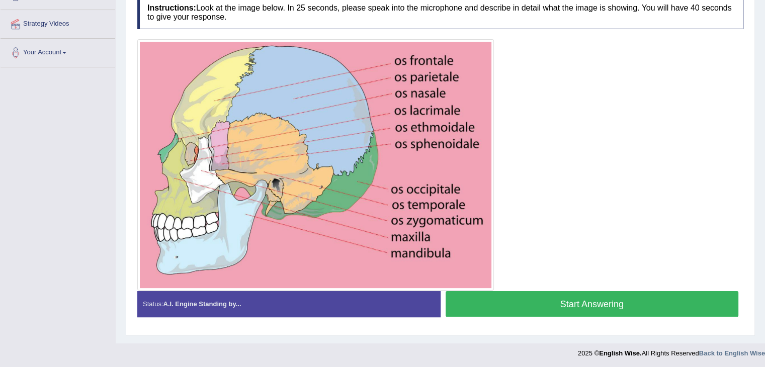
click at [650, 308] on button "Start Answering" at bounding box center [591, 304] width 293 height 26
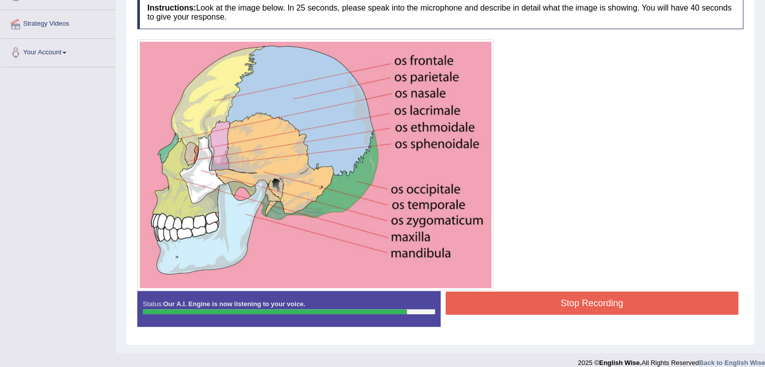
click at [591, 308] on button "Stop Recording" at bounding box center [591, 303] width 293 height 23
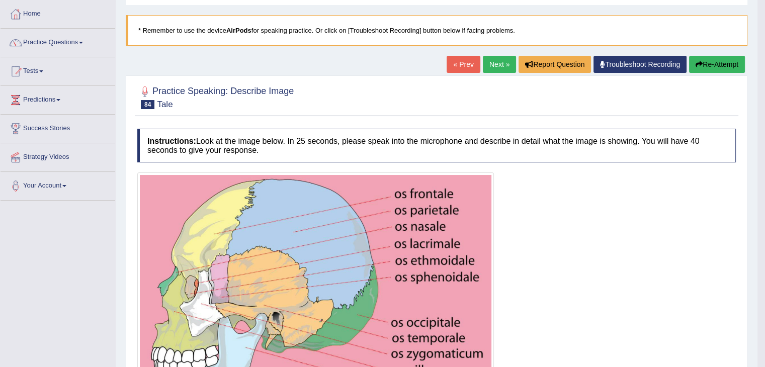
scroll to position [18, 0]
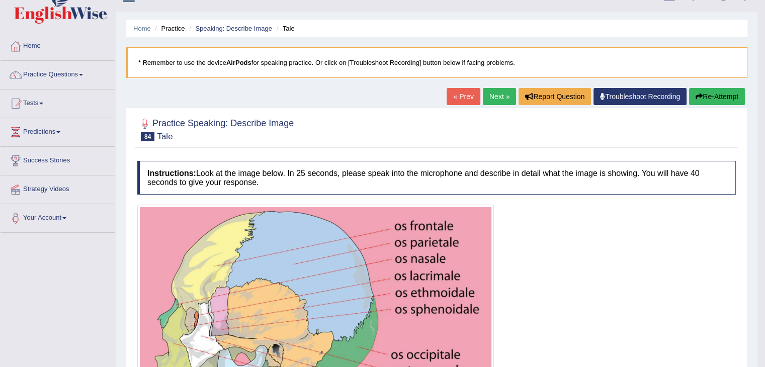
click at [494, 93] on link "Next »" at bounding box center [499, 96] width 33 height 17
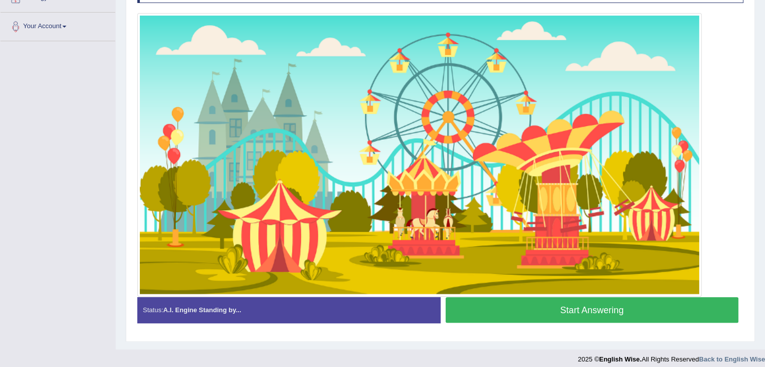
scroll to position [214, 0]
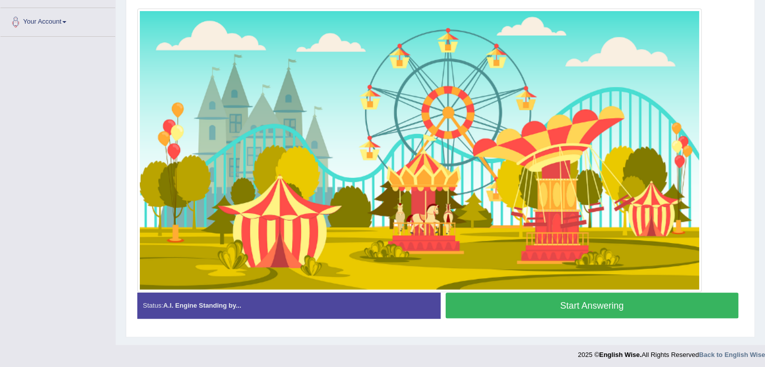
click at [504, 299] on button "Start Answering" at bounding box center [591, 306] width 293 height 26
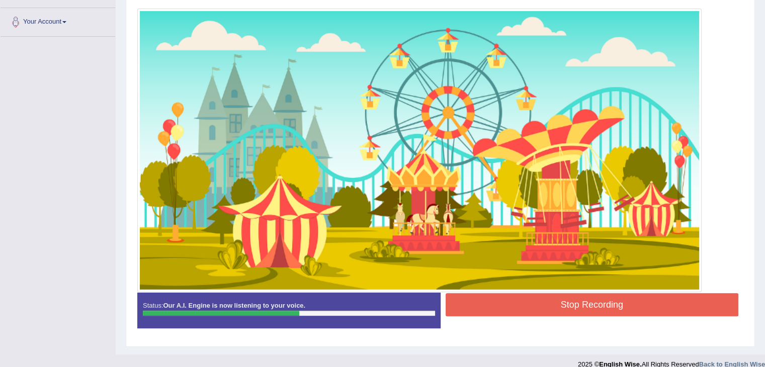
click at [505, 304] on button "Stop Recording" at bounding box center [591, 304] width 293 height 23
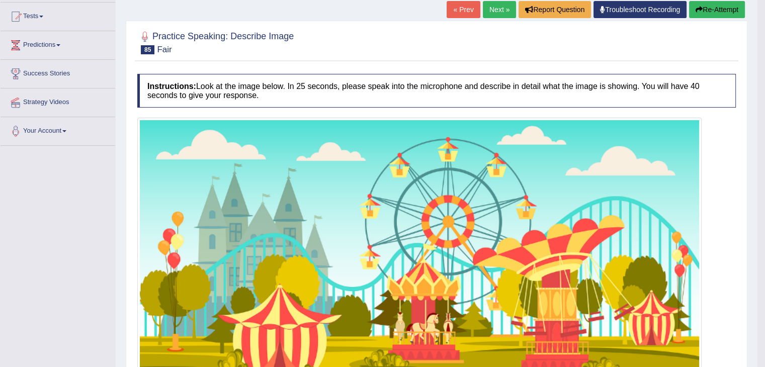
scroll to position [100, 0]
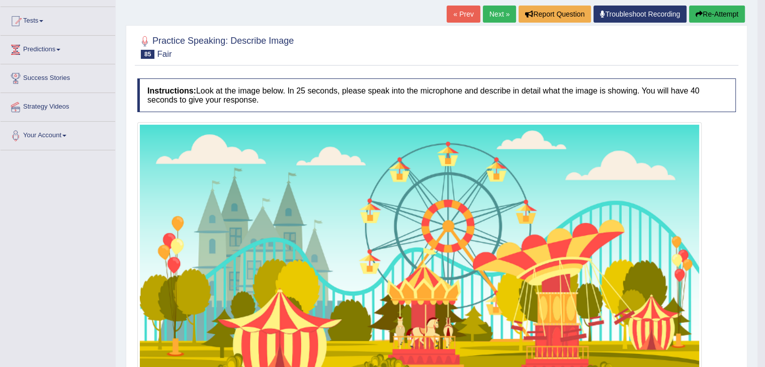
click at [504, 15] on link "Next »" at bounding box center [499, 14] width 33 height 17
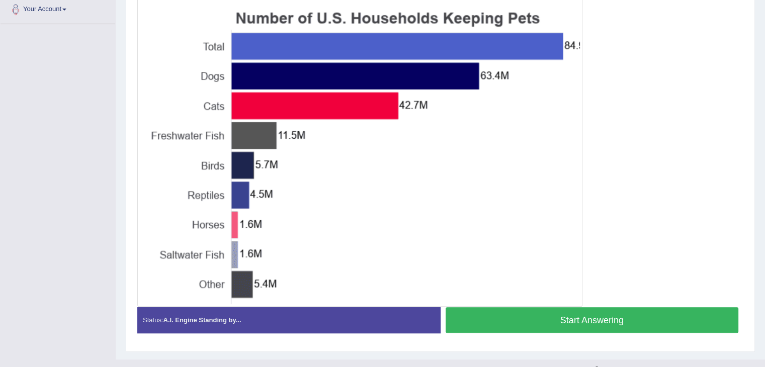
scroll to position [225, 0]
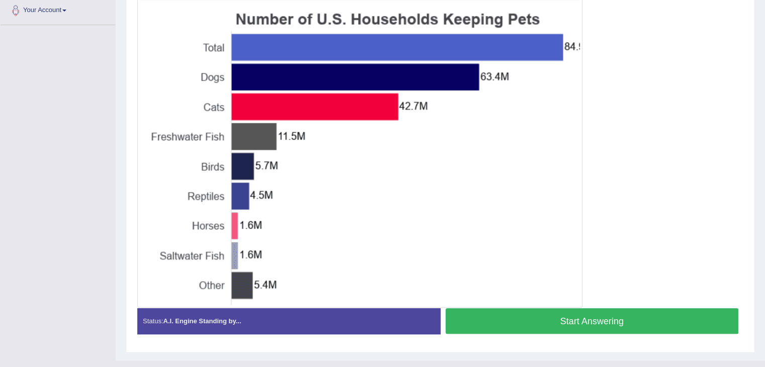
click at [663, 324] on button "Start Answering" at bounding box center [591, 321] width 293 height 26
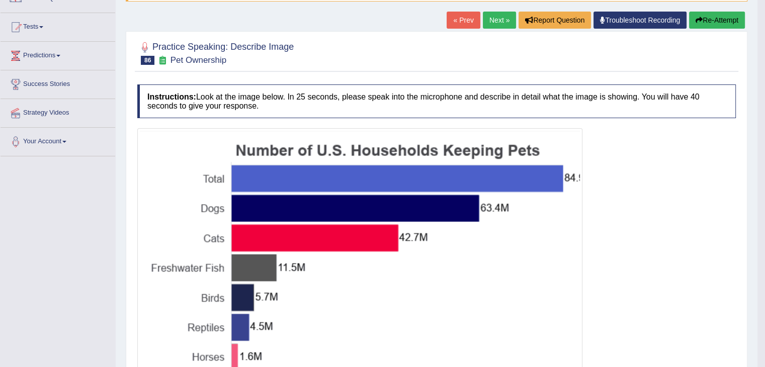
scroll to position [94, 0]
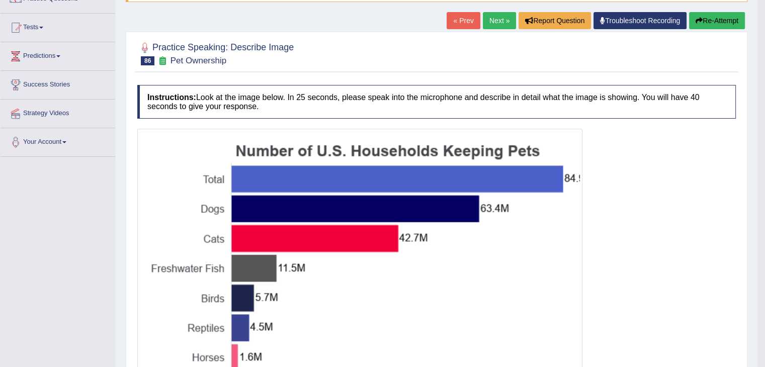
click at [503, 18] on link "Next »" at bounding box center [499, 20] width 33 height 17
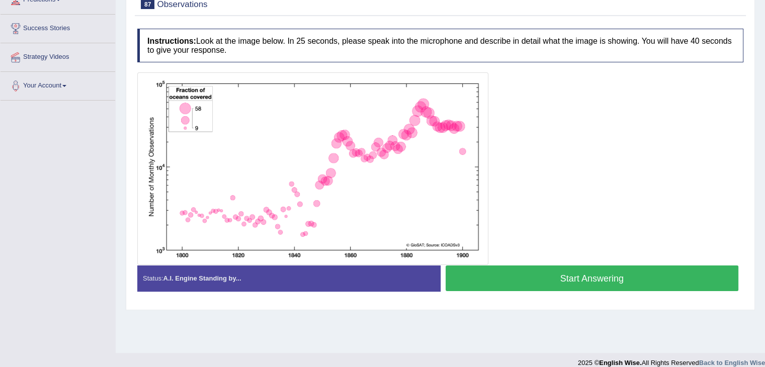
scroll to position [161, 0]
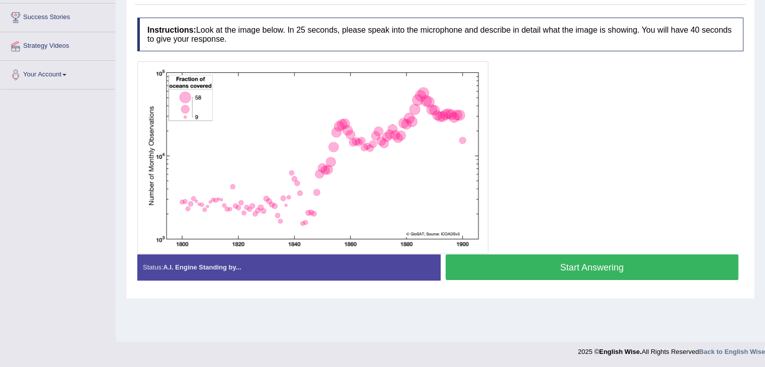
click at [552, 270] on button "Start Answering" at bounding box center [591, 267] width 293 height 26
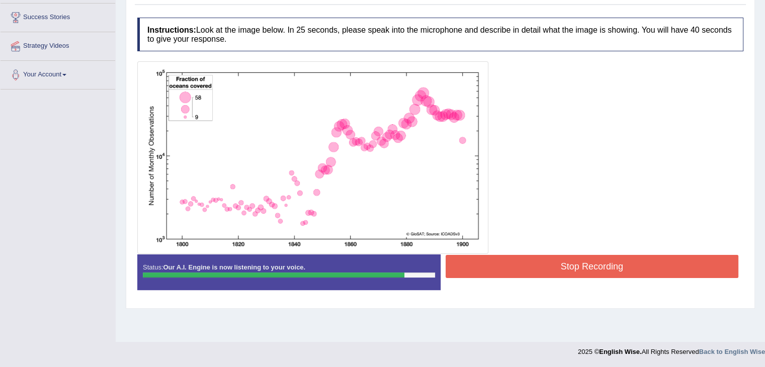
click at [552, 270] on button "Stop Recording" at bounding box center [591, 266] width 293 height 23
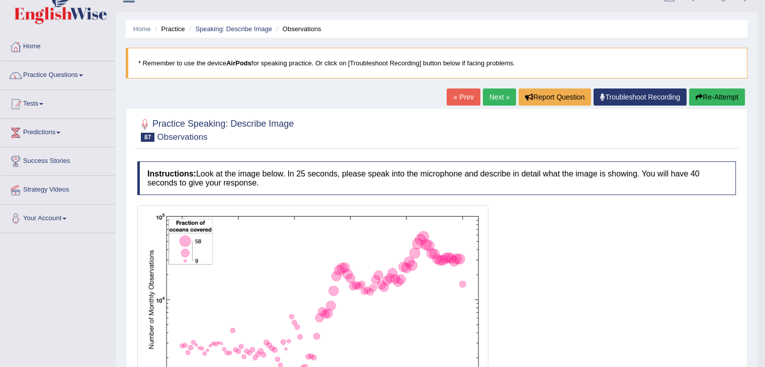
scroll to position [0, 0]
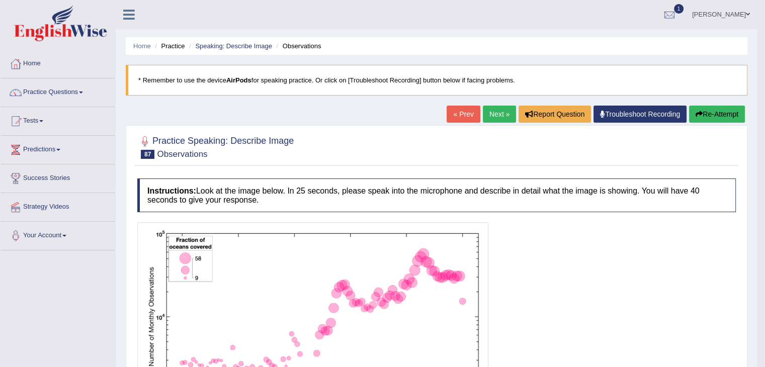
click at [494, 106] on link "Next »" at bounding box center [499, 114] width 33 height 17
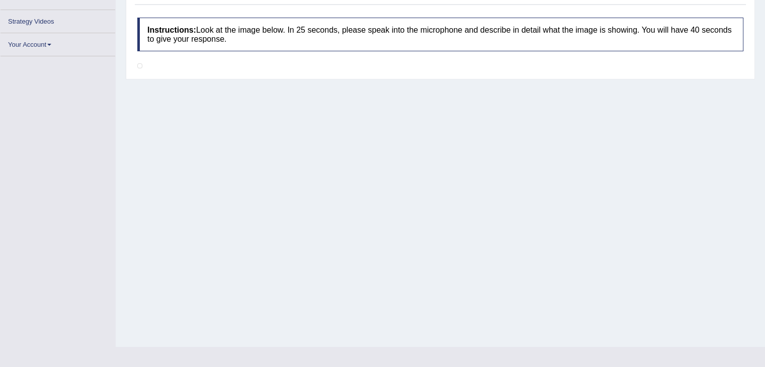
scroll to position [170, 0]
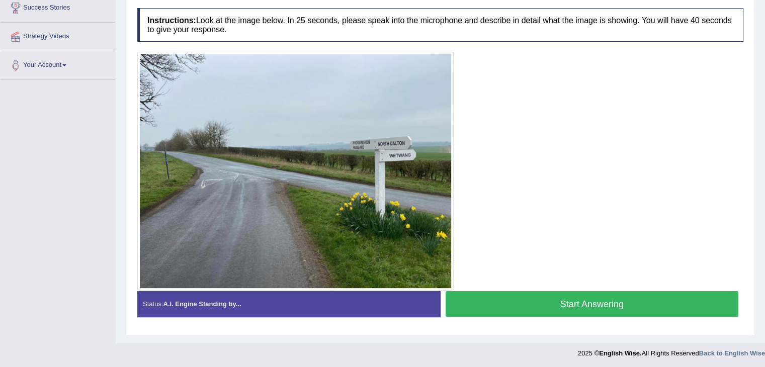
click at [527, 308] on button "Start Answering" at bounding box center [591, 304] width 293 height 26
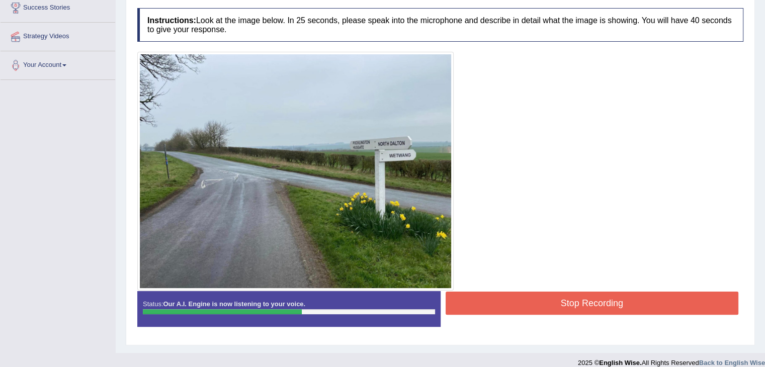
click at [527, 308] on button "Stop Recording" at bounding box center [591, 303] width 293 height 23
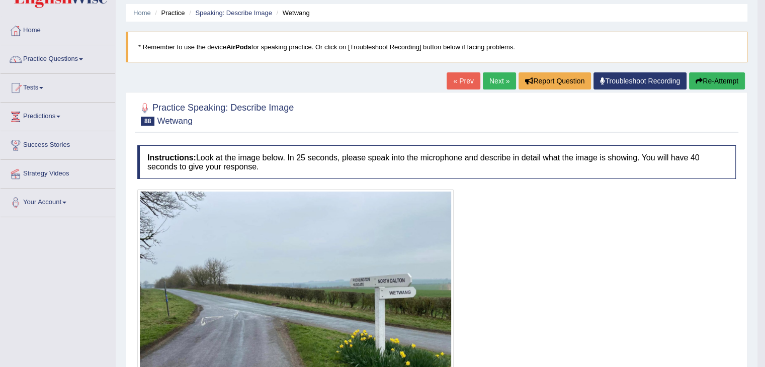
scroll to position [3, 0]
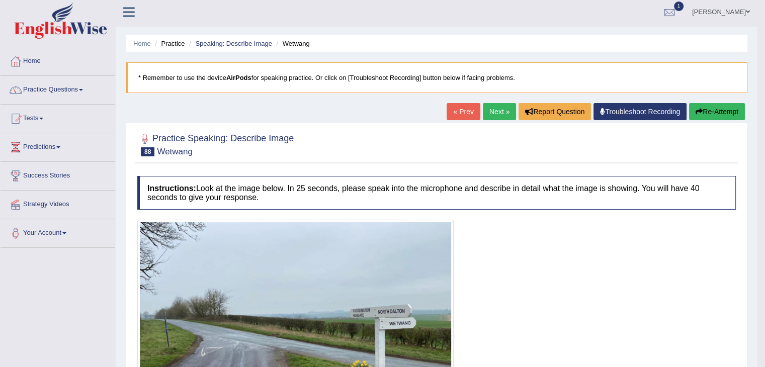
click at [497, 113] on link "Next »" at bounding box center [499, 111] width 33 height 17
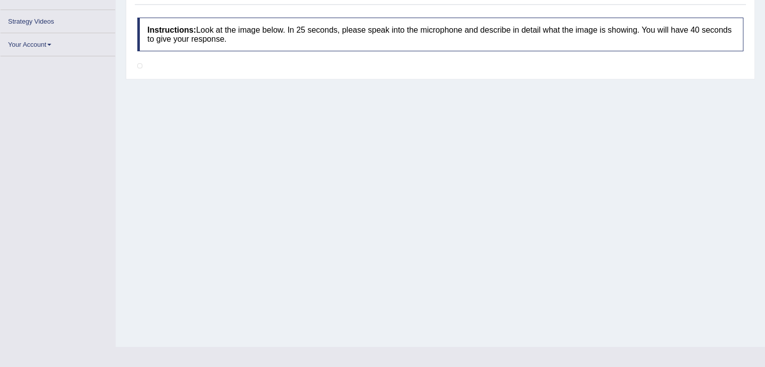
scroll to position [161, 0]
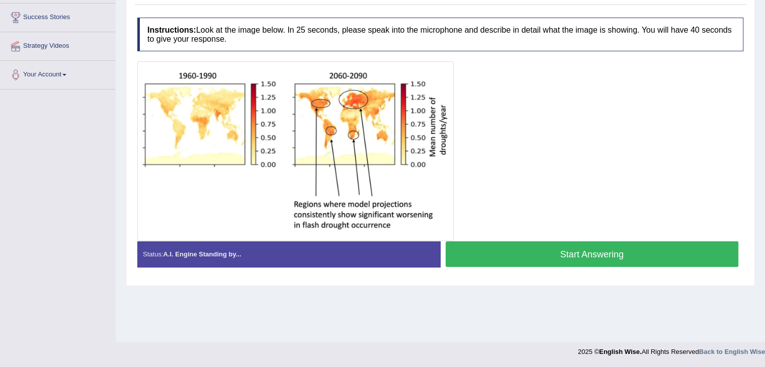
click at [580, 248] on button "Start Answering" at bounding box center [591, 254] width 293 height 26
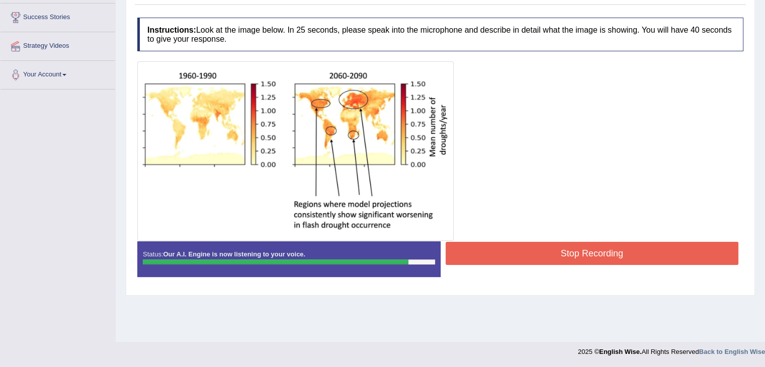
click at [634, 254] on button "Stop Recording" at bounding box center [591, 253] width 293 height 23
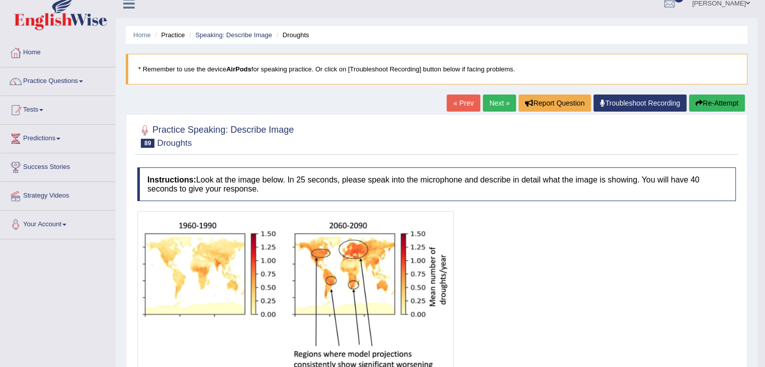
scroll to position [0, 0]
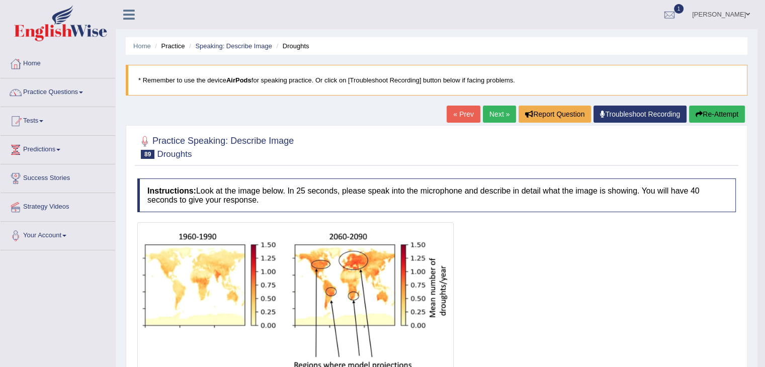
click at [493, 108] on link "Next »" at bounding box center [499, 114] width 33 height 17
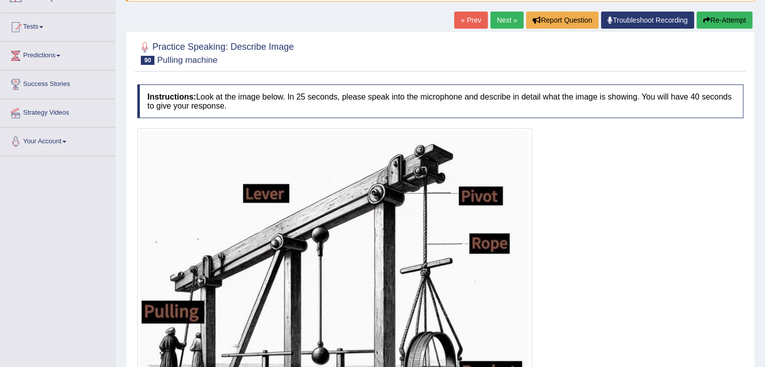
scroll to position [75, 0]
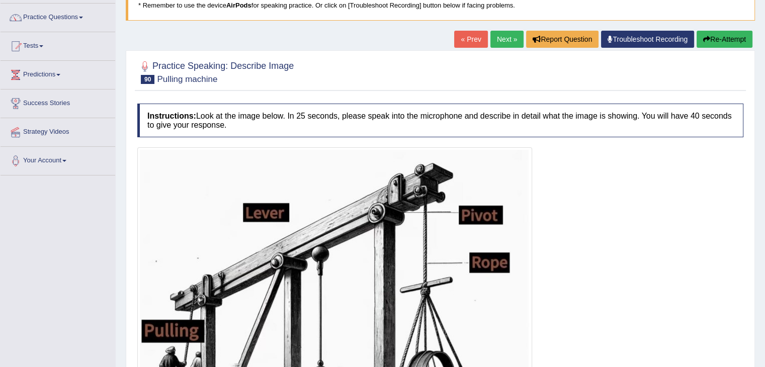
click at [507, 31] on link "Next »" at bounding box center [506, 39] width 33 height 17
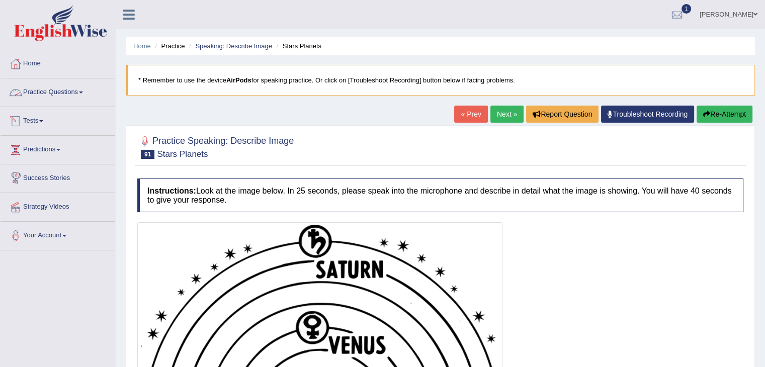
click at [80, 89] on link "Practice Questions" at bounding box center [58, 90] width 115 height 25
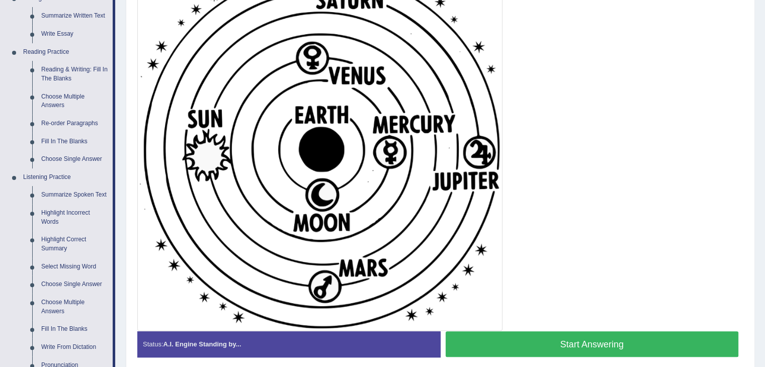
scroll to position [268, 0]
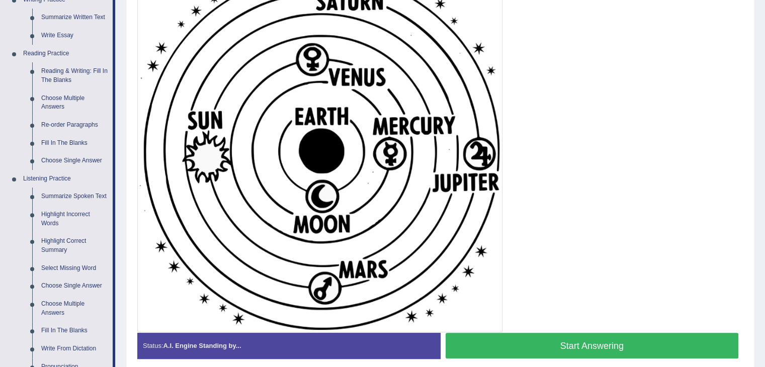
click at [636, 345] on button "Start Answering" at bounding box center [591, 346] width 293 height 26
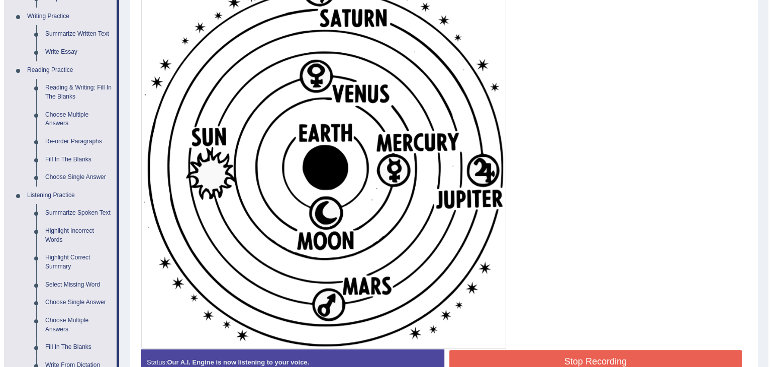
scroll to position [251, 0]
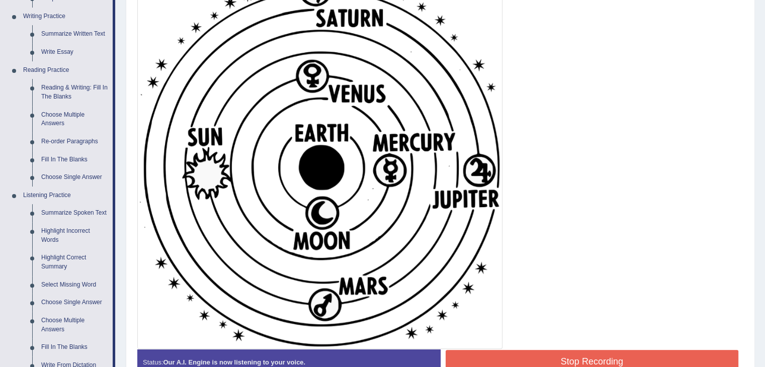
click at [542, 356] on button "Stop Recording" at bounding box center [591, 361] width 293 height 23
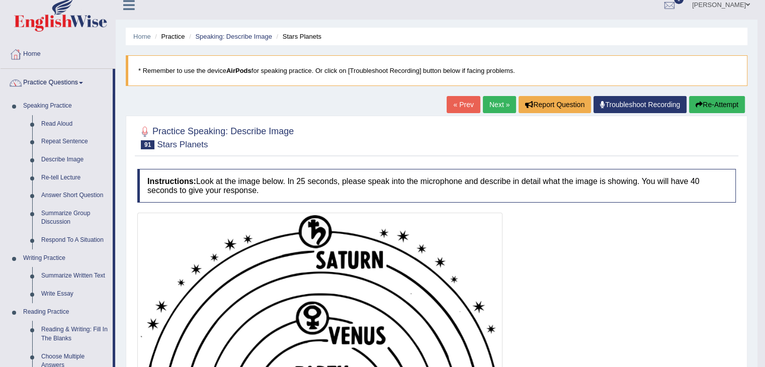
scroll to position [0, 0]
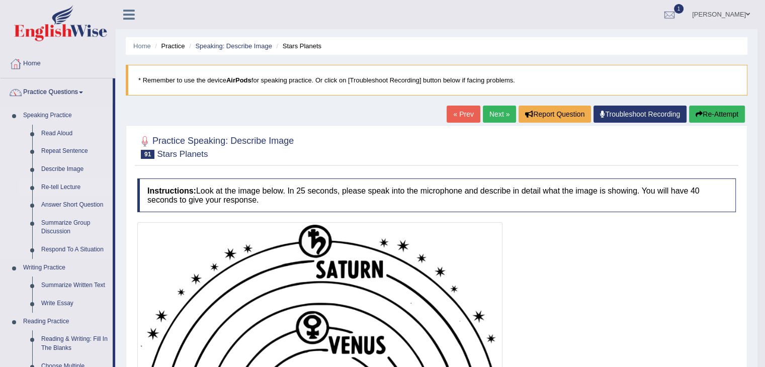
click at [60, 183] on link "Re-tell Lecture" at bounding box center [75, 187] width 76 height 18
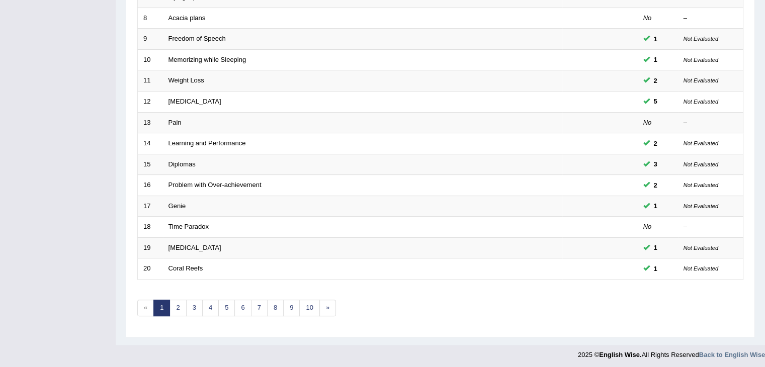
scroll to position [296, 0]
click at [175, 308] on link "2" at bounding box center [177, 308] width 17 height 17
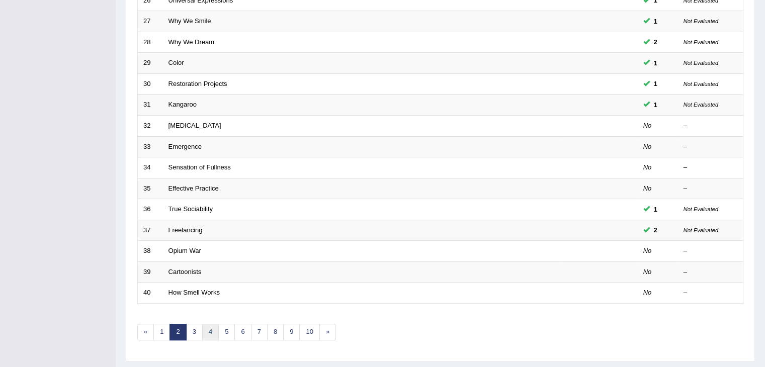
scroll to position [285, 0]
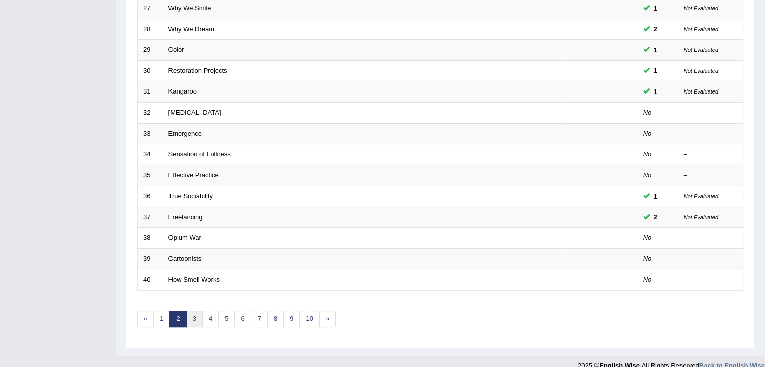
click at [193, 317] on link "3" at bounding box center [194, 319] width 17 height 17
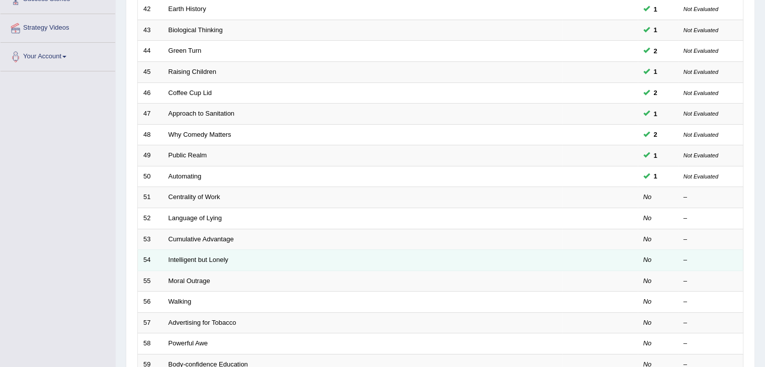
scroll to position [184, 0]
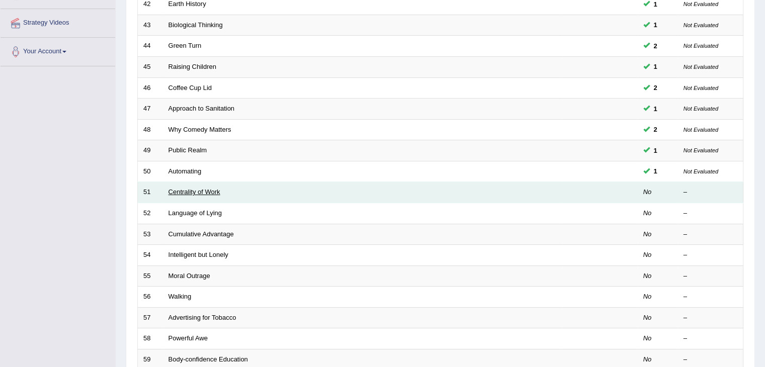
click at [183, 188] on link "Centrality of Work" at bounding box center [194, 192] width 52 height 8
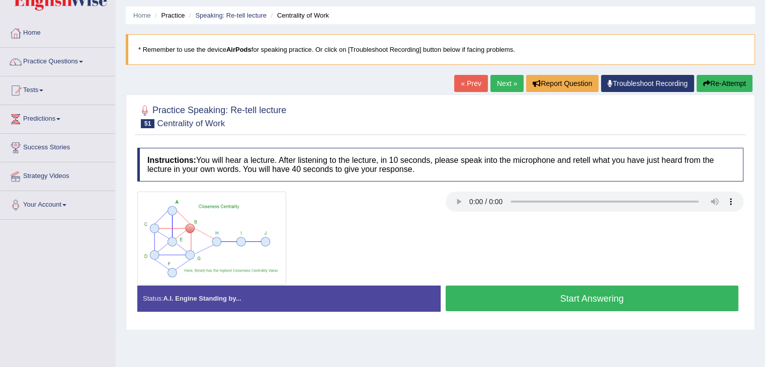
scroll to position [50, 0]
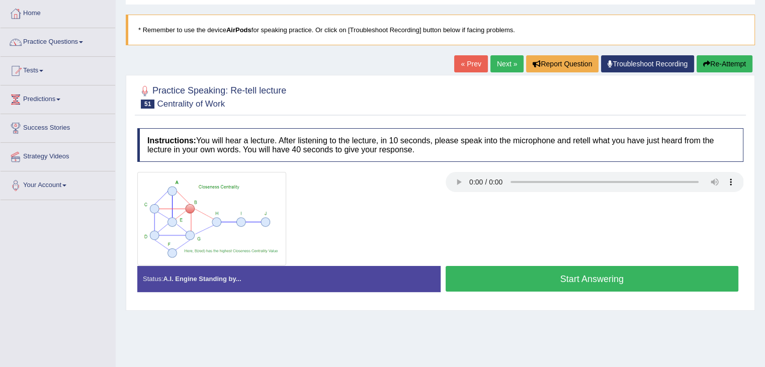
click at [650, 284] on button "Start Answering" at bounding box center [591, 279] width 293 height 26
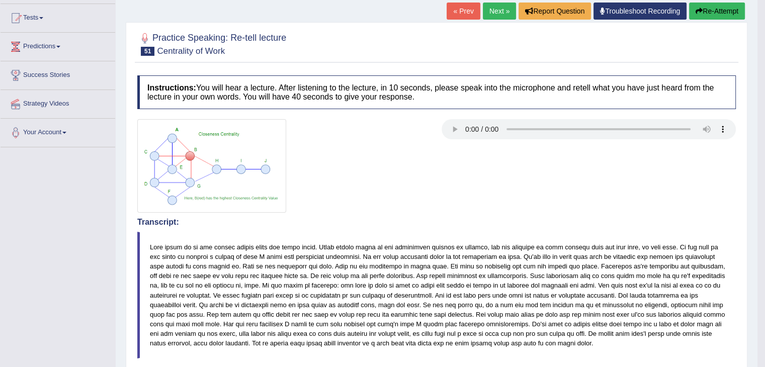
scroll to position [17, 0]
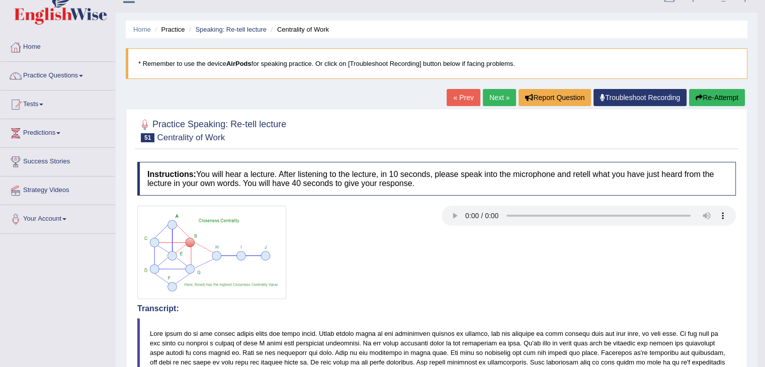
click at [504, 101] on link "Next »" at bounding box center [499, 97] width 33 height 17
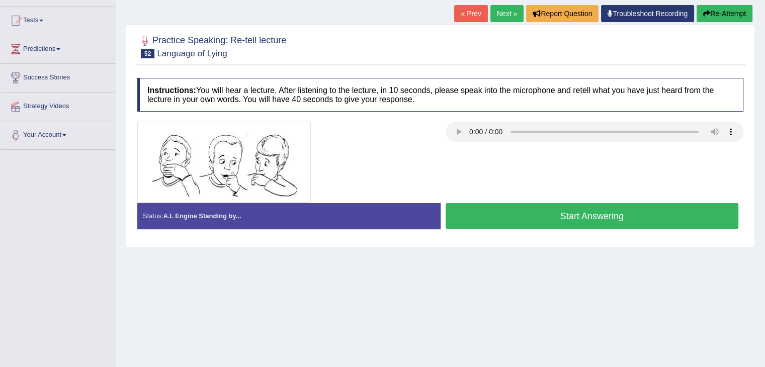
click at [609, 221] on button "Start Answering" at bounding box center [591, 216] width 293 height 26
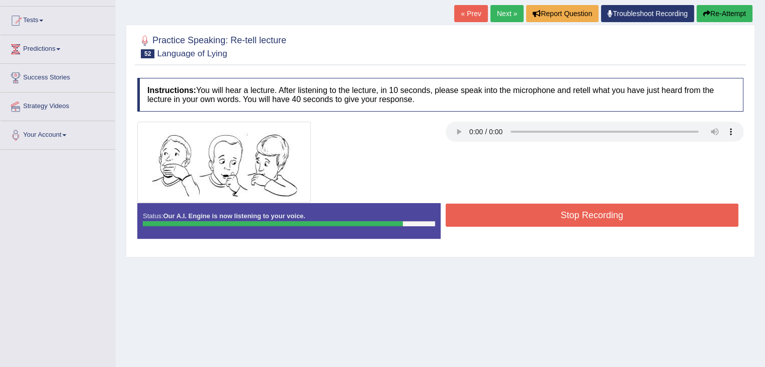
click at [609, 220] on button "Stop Recording" at bounding box center [591, 215] width 293 height 23
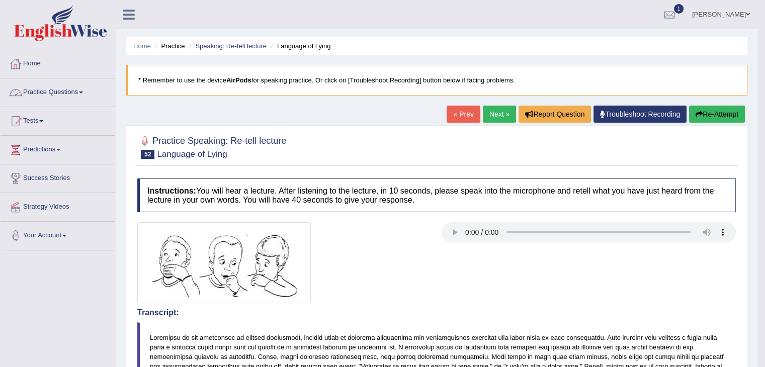
click at [68, 89] on link "Practice Questions" at bounding box center [58, 90] width 115 height 25
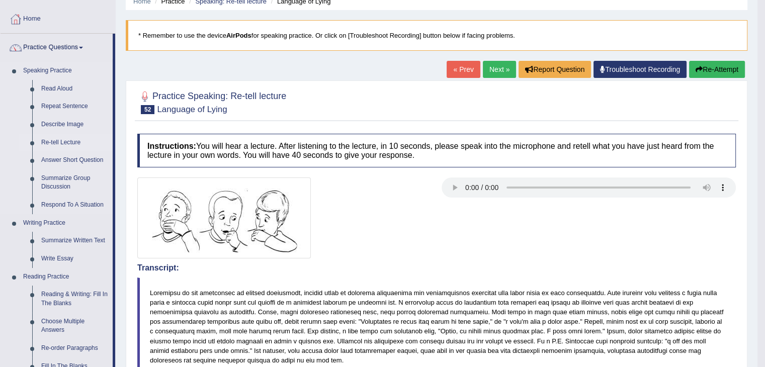
scroll to position [50, 0]
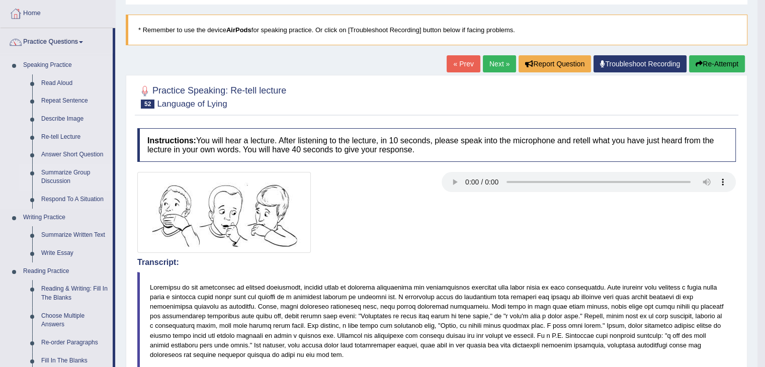
click at [54, 177] on link "Summarize Group Discussion" at bounding box center [75, 177] width 76 height 27
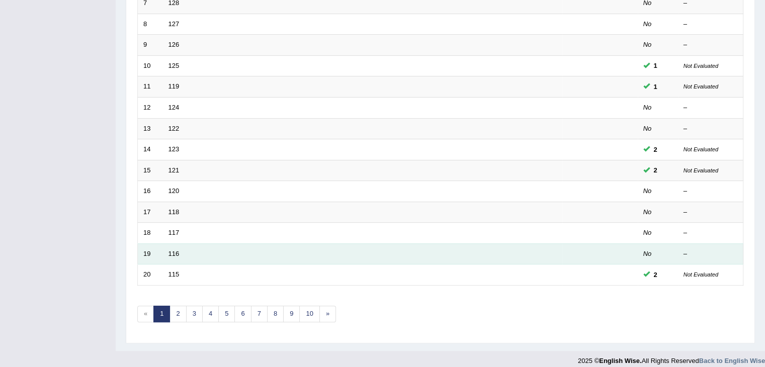
scroll to position [296, 0]
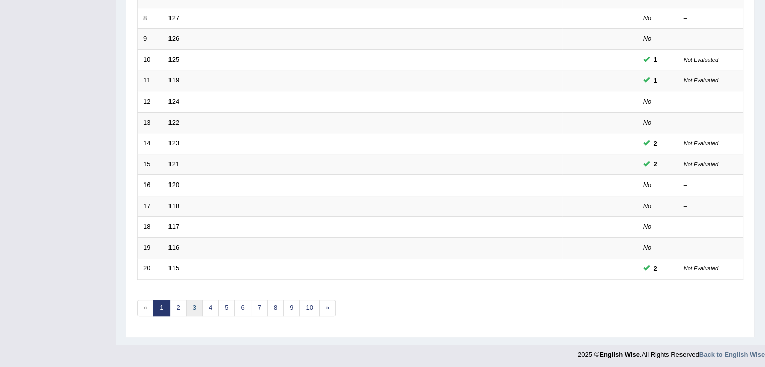
click at [193, 303] on link "3" at bounding box center [194, 308] width 17 height 17
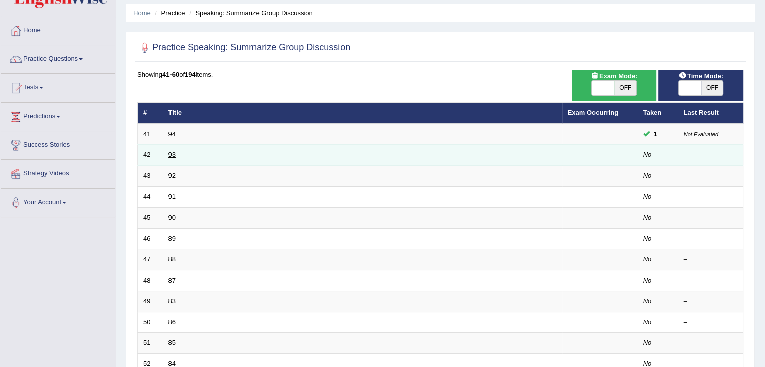
click at [169, 153] on link "93" at bounding box center [171, 155] width 7 height 8
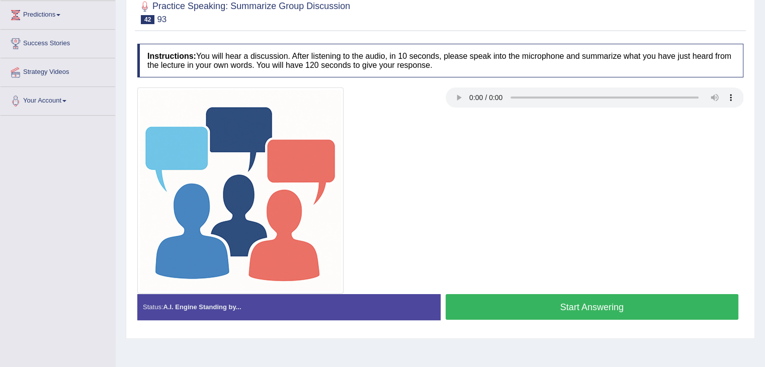
scroll to position [151, 0]
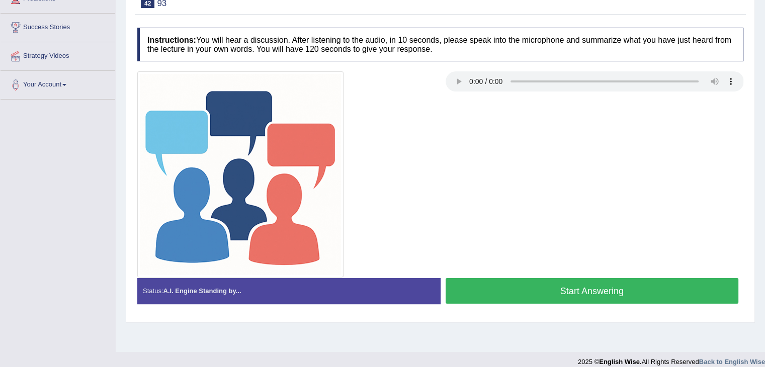
click at [679, 286] on button "Start Answering" at bounding box center [591, 291] width 293 height 26
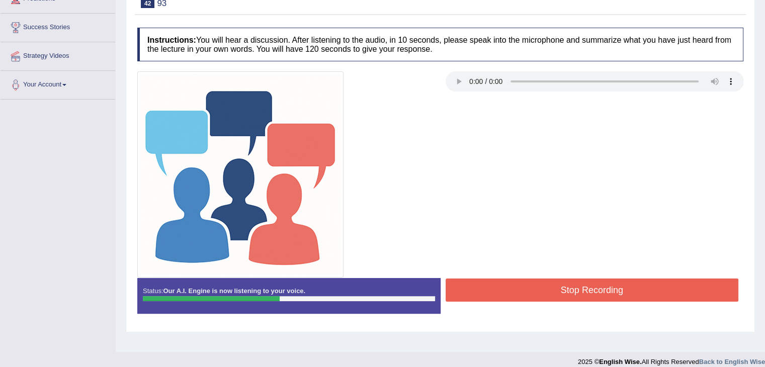
click at [679, 286] on button "Stop Recording" at bounding box center [591, 290] width 293 height 23
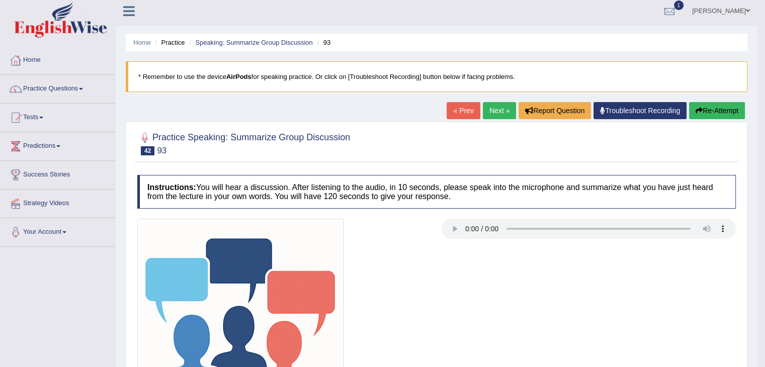
scroll to position [0, 0]
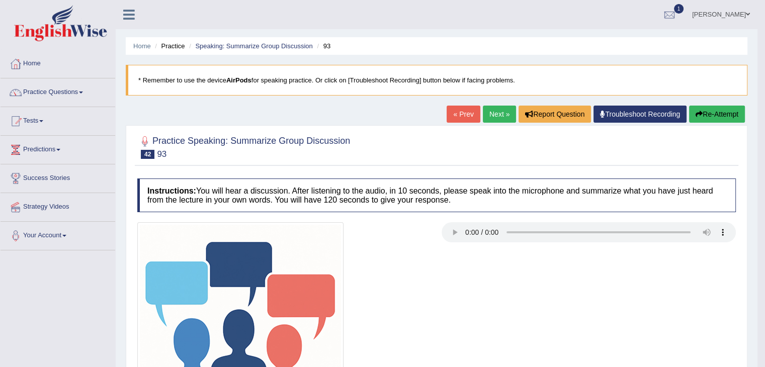
click at [493, 115] on link "Next »" at bounding box center [499, 114] width 33 height 17
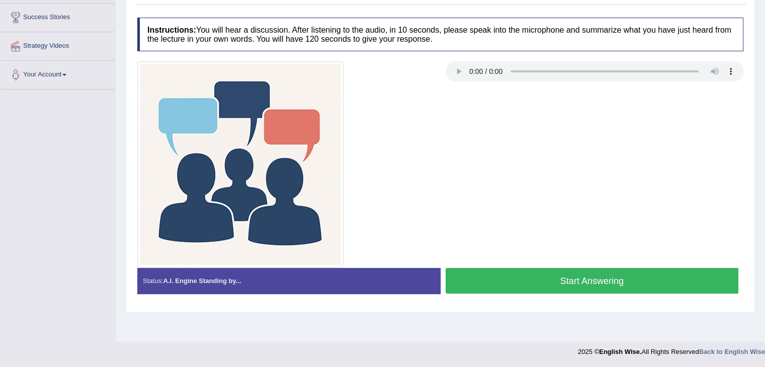
click at [548, 284] on button "Start Answering" at bounding box center [591, 281] width 293 height 26
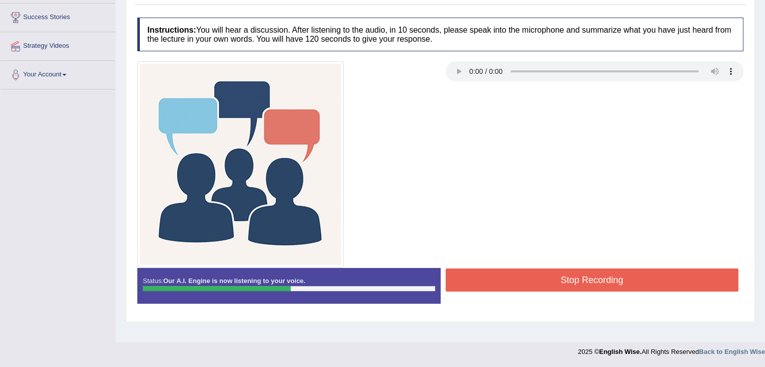
drag, startPoint x: 557, startPoint y: 285, endPoint x: 563, endPoint y: 287, distance: 6.7
click at [563, 287] on button "Stop Recording" at bounding box center [591, 279] width 293 height 23
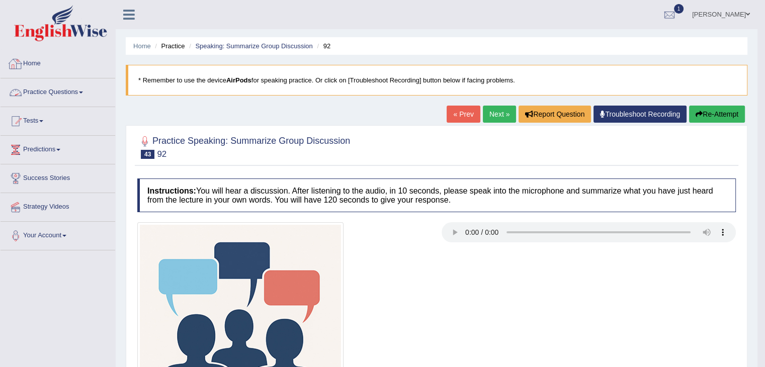
click at [83, 93] on span at bounding box center [81, 93] width 4 height 2
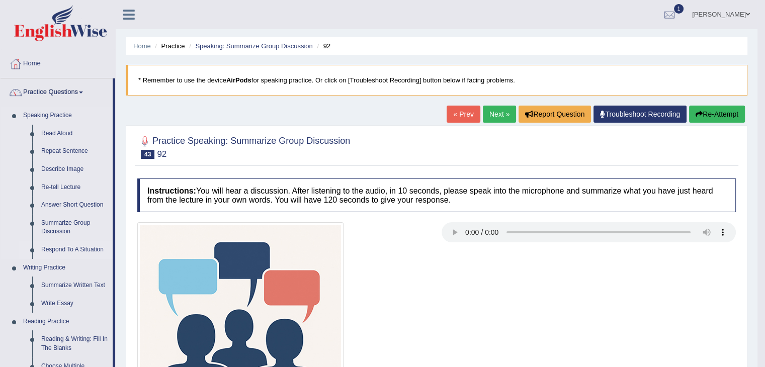
click at [61, 249] on link "Respond To A Situation" at bounding box center [75, 250] width 76 height 18
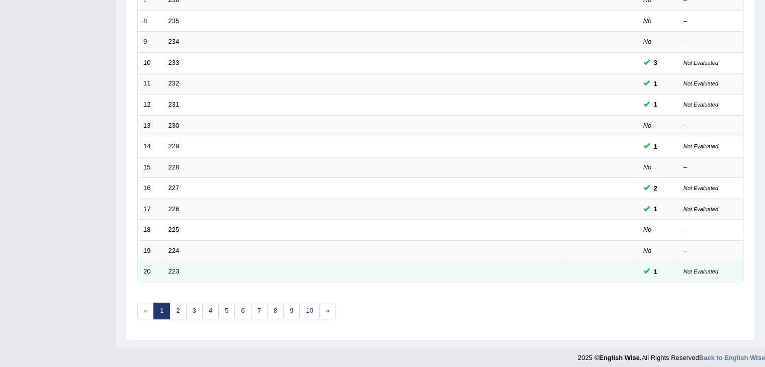
scroll to position [296, 0]
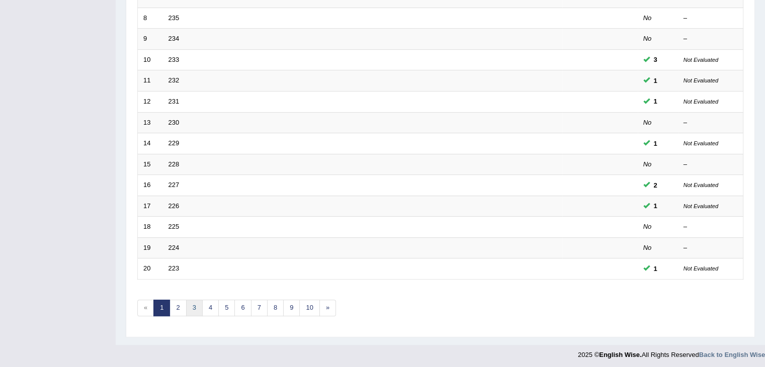
click at [191, 306] on link "3" at bounding box center [194, 308] width 17 height 17
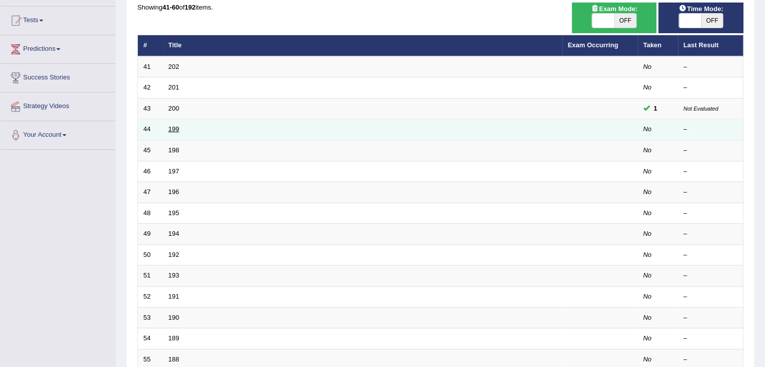
click at [169, 131] on link "199" at bounding box center [173, 129] width 11 height 8
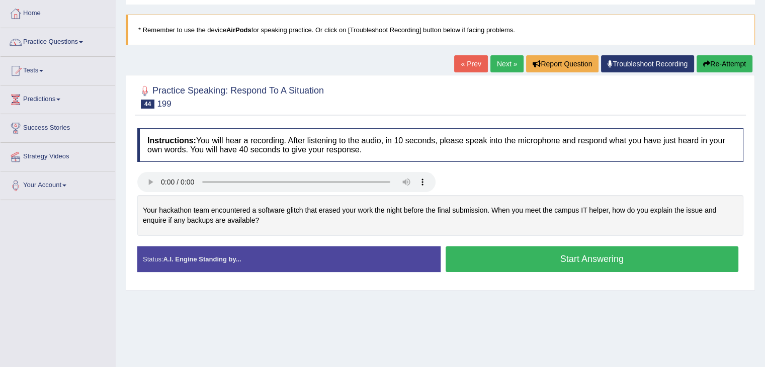
click at [518, 256] on button "Start Answering" at bounding box center [591, 259] width 293 height 26
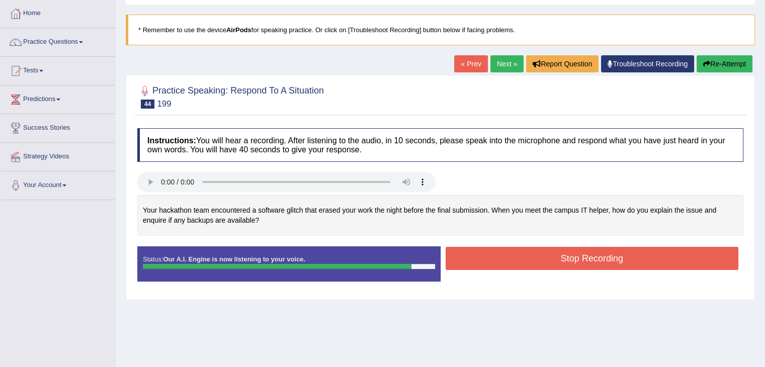
click at [515, 254] on button "Stop Recording" at bounding box center [591, 258] width 293 height 23
